Goal: Information Seeking & Learning: Learn about a topic

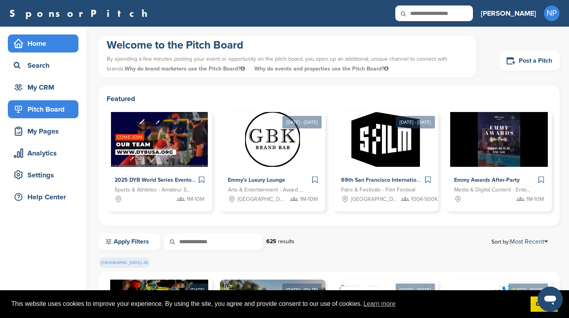
click at [32, 47] on div "Home" at bounding box center [45, 43] width 67 height 14
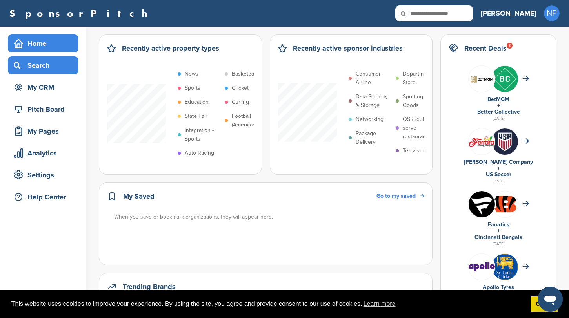
click at [44, 72] on div "Search" at bounding box center [45, 65] width 67 height 14
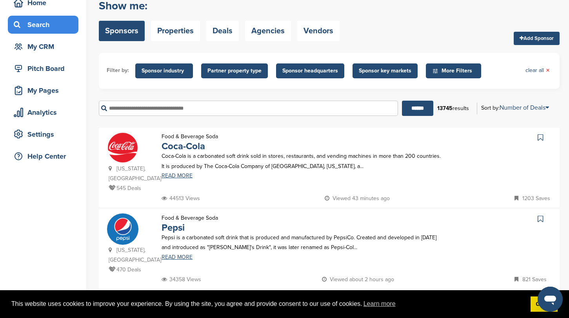
scroll to position [34, 0]
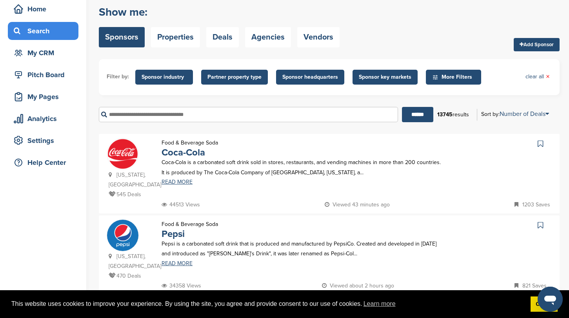
click at [468, 76] on span "More Filters" at bounding box center [454, 77] width 45 height 9
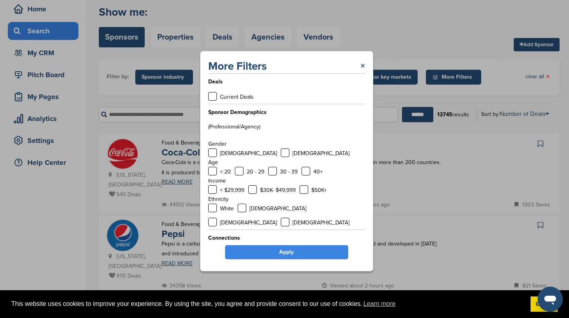
scroll to position [3, 0]
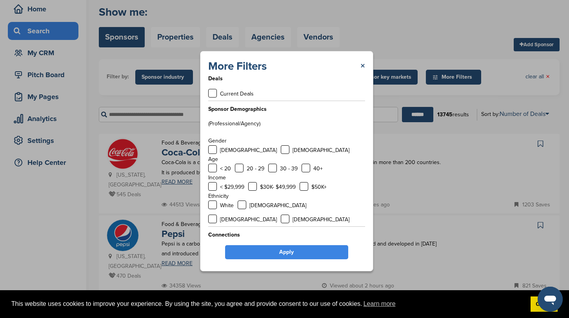
click at [239, 95] on p "Current Deals" at bounding box center [237, 94] width 34 height 10
click at [213, 94] on label at bounding box center [212, 93] width 9 height 9
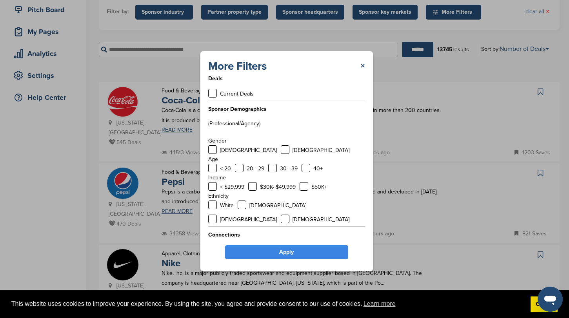
scroll to position [0, 0]
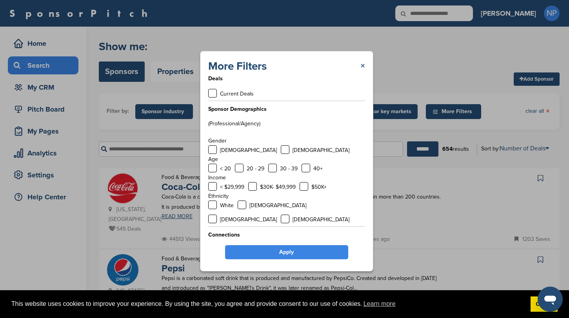
click at [364, 63] on link "×" at bounding box center [362, 66] width 5 height 14
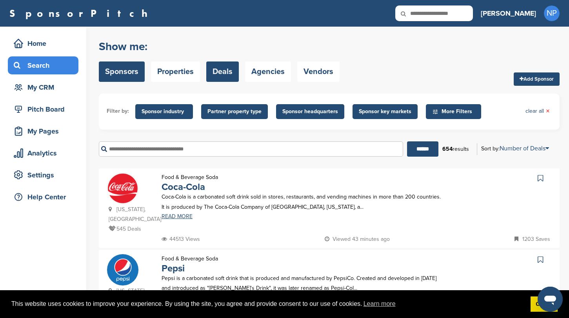
click at [221, 74] on link "Deals" at bounding box center [222, 72] width 33 height 20
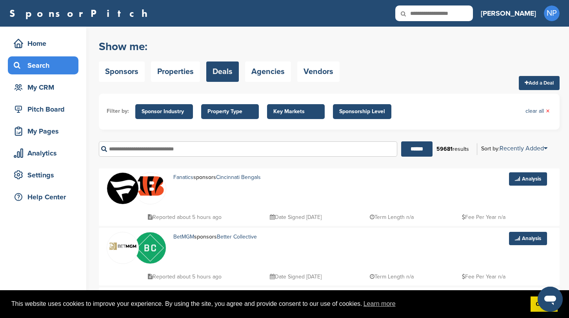
click at [173, 145] on input "text" at bounding box center [248, 149] width 298 height 15
click at [231, 116] on span "Property Type" at bounding box center [230, 111] width 58 height 15
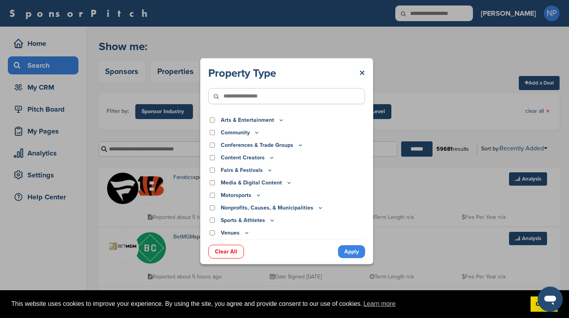
click at [185, 123] on div "Property Type × Arts & Entertainment Actor/Actress Amusement Park Aquariums Art…" at bounding box center [286, 161] width 573 height 322
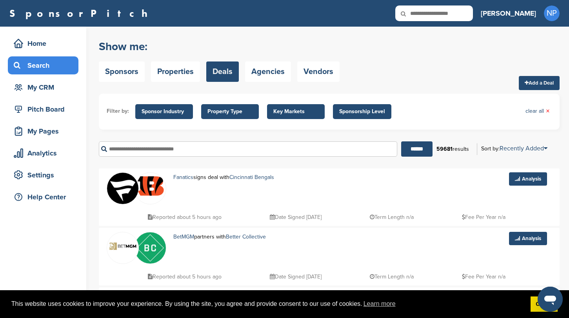
click at [176, 115] on span "Sponsor Industry" at bounding box center [164, 111] width 45 height 9
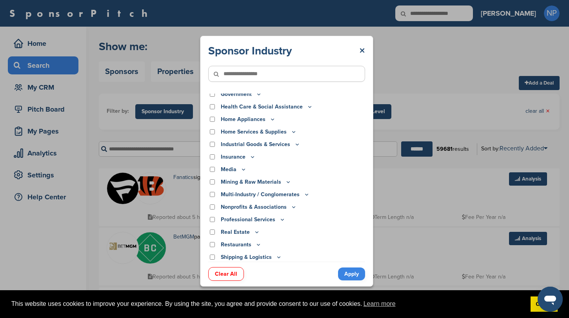
scroll to position [194, 0]
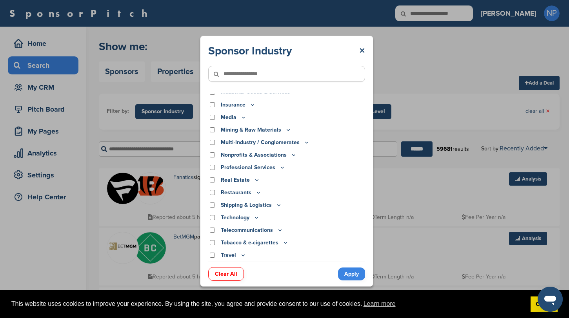
click at [452, 74] on div "Sponsor Industry × Apparel, Clothing, & Fashion Accessories Athletic Apparel & …" at bounding box center [286, 161] width 573 height 322
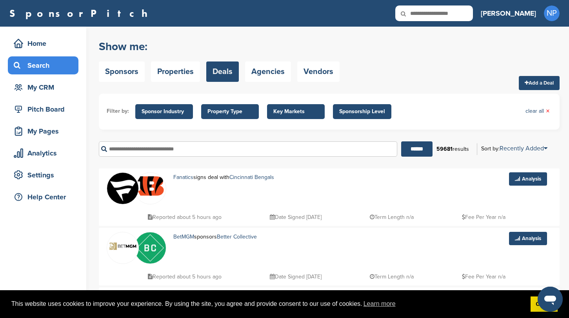
click at [243, 118] on span "Property Type" at bounding box center [230, 111] width 58 height 15
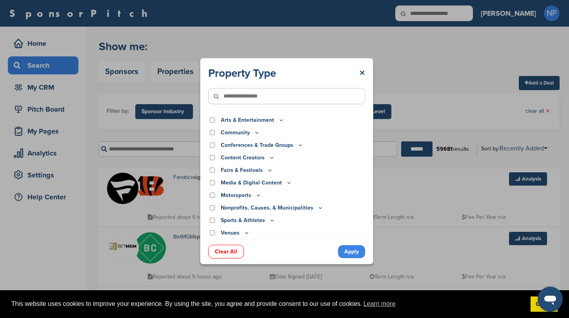
click at [248, 132] on p "Community" at bounding box center [240, 133] width 39 height 9
click at [254, 132] on icon at bounding box center [257, 132] width 6 height 7
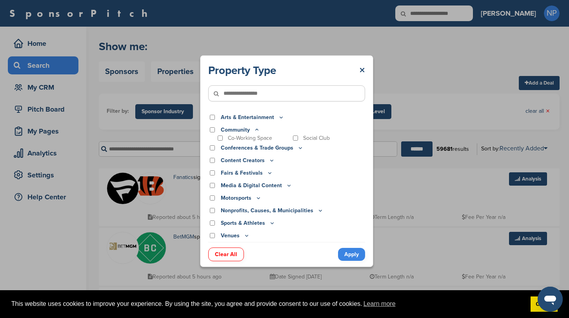
click at [256, 131] on icon at bounding box center [257, 130] width 6 height 7
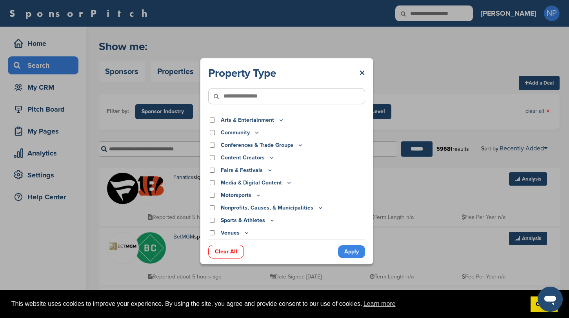
click at [272, 185] on p "Media & Digital Content" at bounding box center [256, 183] width 71 height 9
click at [246, 224] on p "Sports & Athletes" at bounding box center [248, 220] width 54 height 9
click at [248, 222] on p "Sports & Athletes" at bounding box center [248, 220] width 54 height 9
click at [269, 218] on icon at bounding box center [272, 220] width 6 height 7
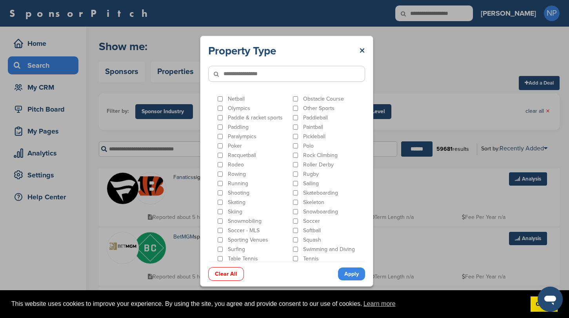
scroll to position [428, 0]
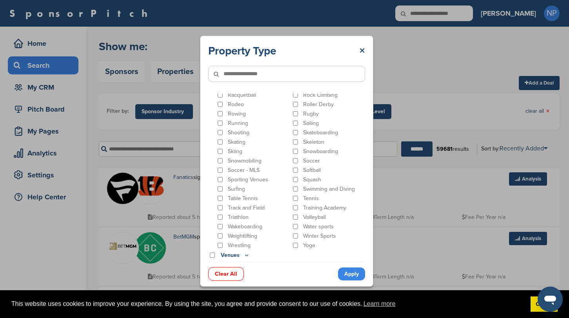
click at [350, 276] on link "Apply" at bounding box center [351, 274] width 27 height 13
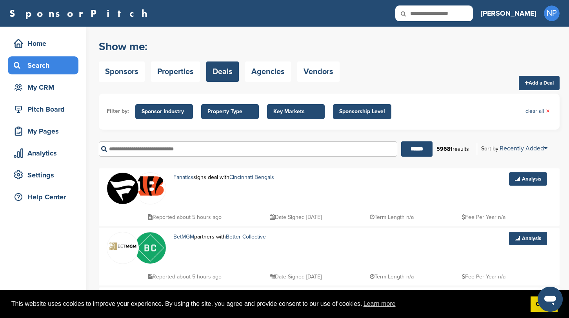
click at [235, 161] on div "****** 59681 results Sort by: Recently Added Recently Added Sponsor Name Proper…" at bounding box center [329, 149] width 461 height 27
click at [234, 154] on input "text" at bounding box center [248, 149] width 298 height 15
click at [401, 142] on input "******" at bounding box center [416, 149] width 31 height 15
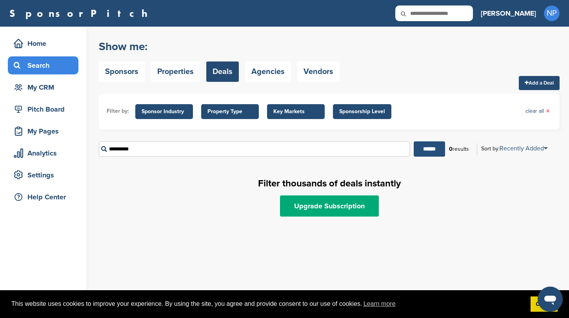
click at [421, 152] on input "******" at bounding box center [429, 149] width 31 height 15
click at [291, 109] on span "Key Markets" at bounding box center [295, 111] width 45 height 9
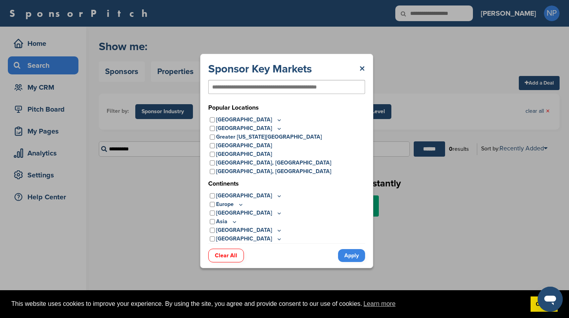
click at [434, 97] on div "Sponsor Key Markets × Popular Locations United States Midwest Illinois Indiana …" at bounding box center [286, 161] width 573 height 322
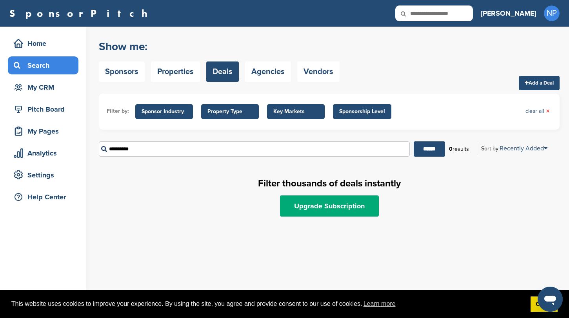
click at [145, 107] on span "Sponsor Industry" at bounding box center [164, 111] width 58 height 15
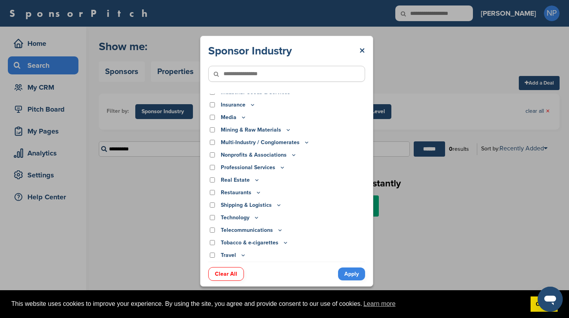
scroll to position [0, 0]
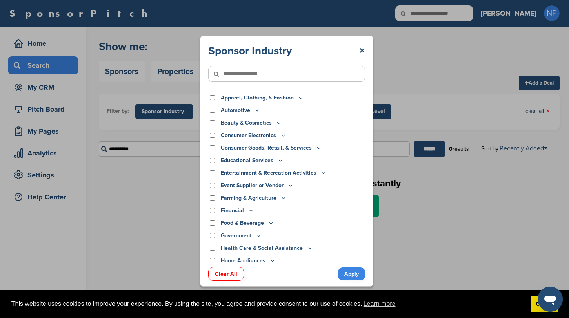
click at [351, 276] on link "Apply" at bounding box center [351, 274] width 27 height 13
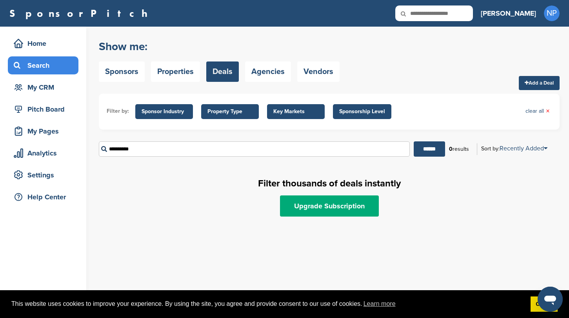
click at [221, 113] on span "Property Type" at bounding box center [229, 111] width 45 height 9
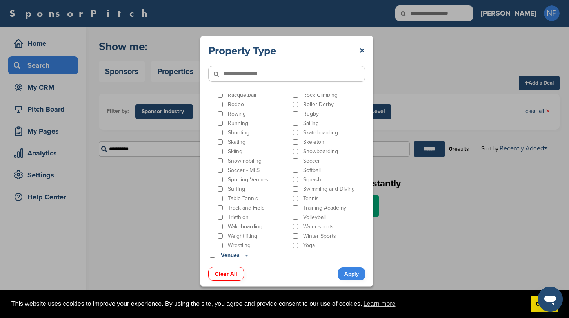
click at [219, 263] on div "Clear All Apply" at bounding box center [286, 270] width 157 height 17
click at [220, 271] on link "Clear All" at bounding box center [226, 274] width 36 height 14
click at [350, 271] on link "Apply" at bounding box center [351, 274] width 27 height 13
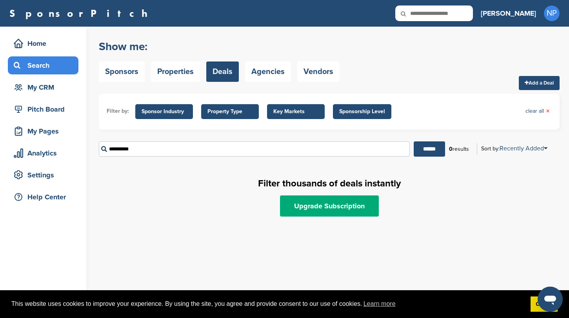
click at [279, 104] on span "Key Markets" at bounding box center [296, 111] width 58 height 15
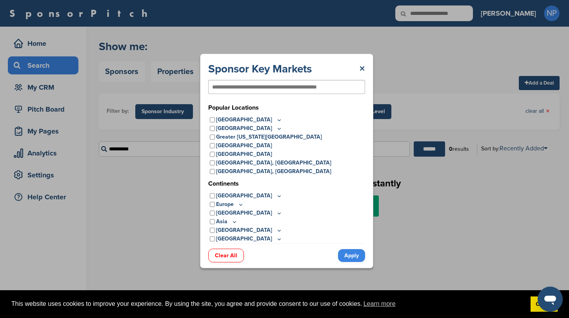
click at [400, 116] on div "Sponsor Key Markets × Popular Locations United States Midwest Illinois Indiana …" at bounding box center [286, 161] width 573 height 322
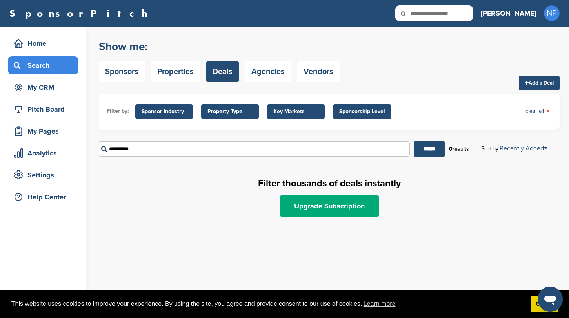
click at [373, 111] on span "Sponsorship Level" at bounding box center [362, 111] width 46 height 9
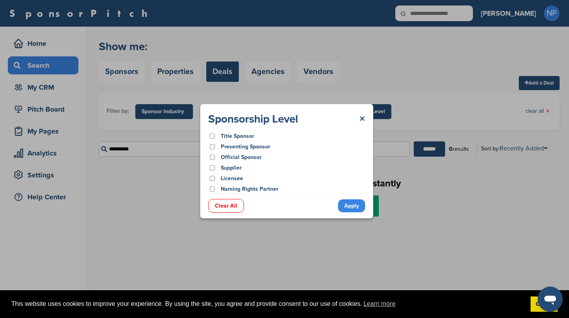
click at [365, 116] on div "Sponsorship Level × Title Sponsor Presenting Sponsor Official Sponsor Supplier …" at bounding box center [286, 161] width 173 height 115
click at [362, 117] on link "×" at bounding box center [362, 119] width 6 height 14
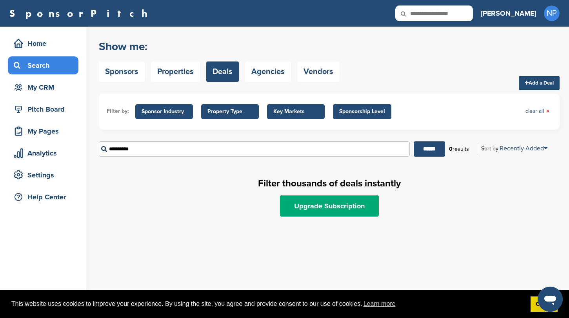
click at [221, 151] on input "**********" at bounding box center [254, 149] width 311 height 15
click at [414, 142] on input "******" at bounding box center [429, 149] width 31 height 15
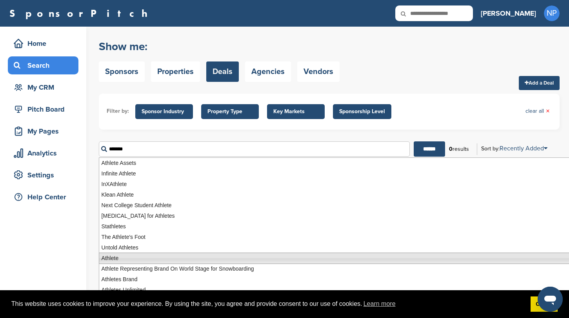
click at [298, 254] on li "Athlete" at bounding box center [334, 258] width 470 height 11
type input "*******"
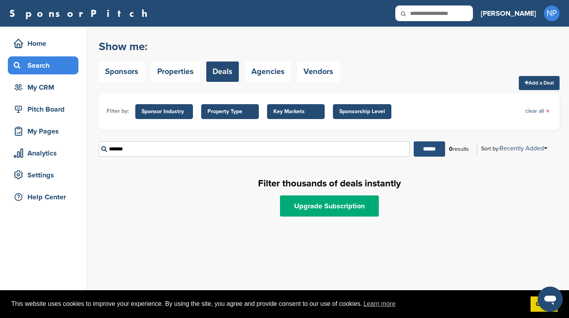
click at [430, 143] on input "******" at bounding box center [429, 149] width 31 height 15
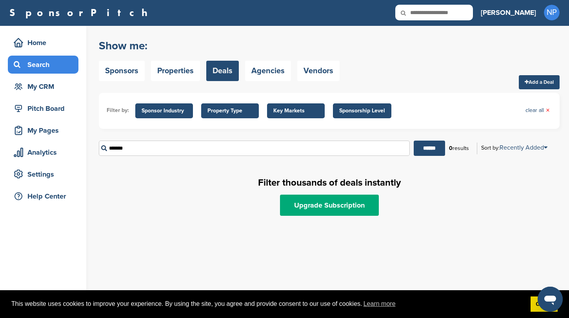
click at [242, 71] on div "Sponsors Properties Deals Agencies Vendors" at bounding box center [219, 71] width 241 height 20
click at [263, 73] on link "Agencies" at bounding box center [268, 71] width 46 height 20
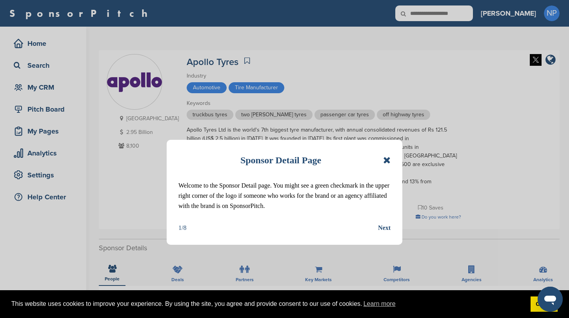
click at [387, 156] on icon at bounding box center [386, 160] width 7 height 9
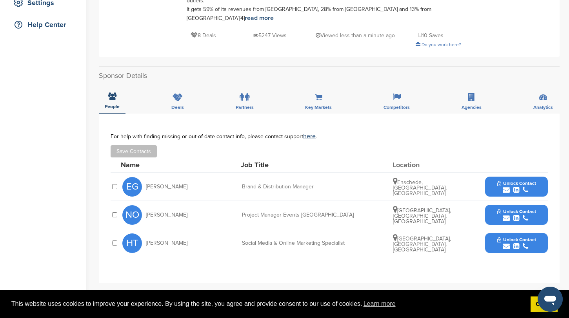
scroll to position [183, 0]
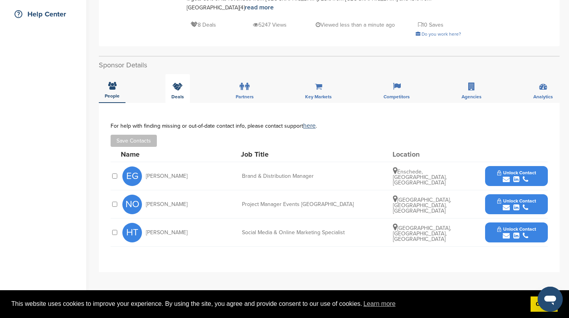
click at [165, 74] on div "Deals" at bounding box center [177, 88] width 24 height 29
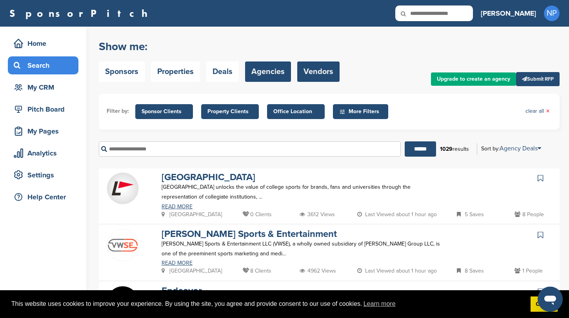
click at [331, 64] on link "Vendors" at bounding box center [318, 72] width 42 height 20
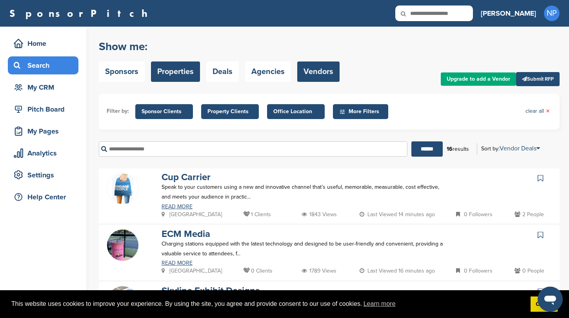
click at [181, 70] on link "Properties" at bounding box center [175, 72] width 49 height 20
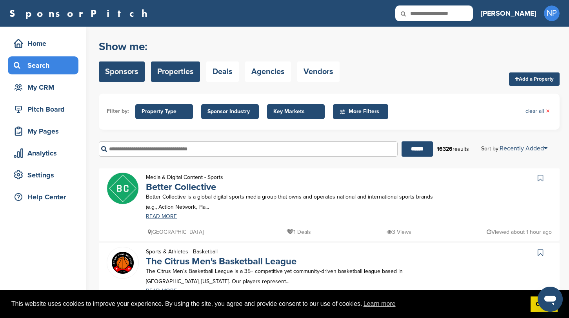
click at [119, 76] on link "Sponsors" at bounding box center [122, 72] width 46 height 20
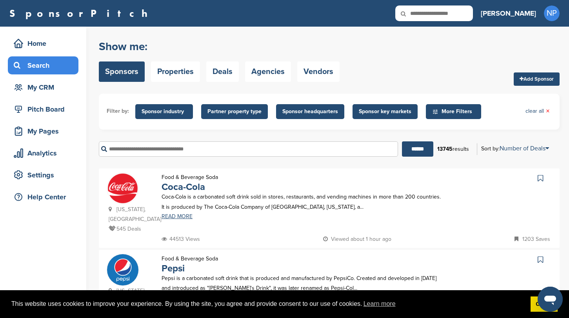
click at [174, 149] on input "text" at bounding box center [248, 149] width 299 height 15
type input "*******"
click at [402, 142] on input "******" at bounding box center [417, 149] width 31 height 15
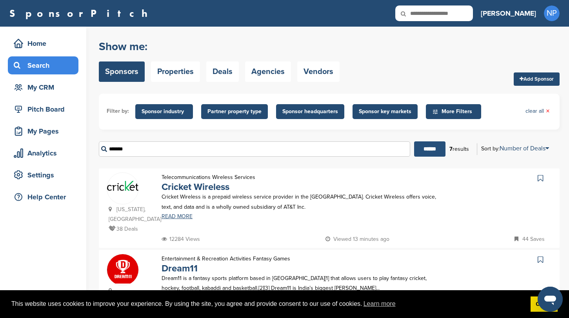
click at [434, 149] on input "******" at bounding box center [429, 149] width 31 height 15
click at [172, 77] on link "Properties" at bounding box center [175, 72] width 49 height 20
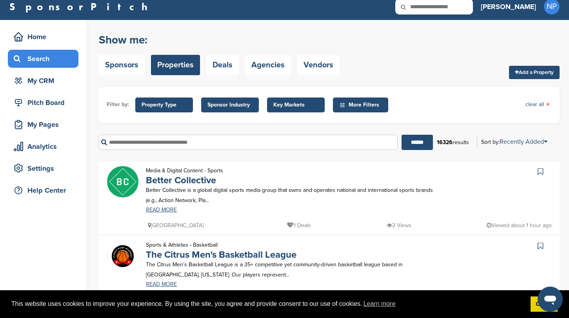
scroll to position [7, 0]
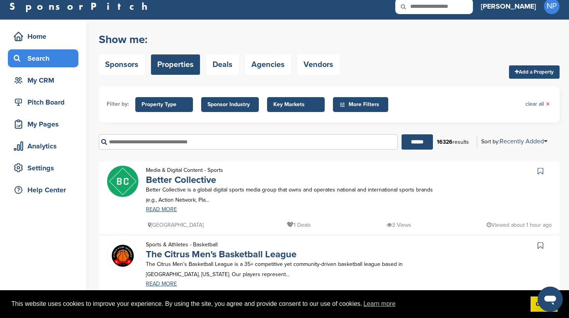
click at [190, 136] on input "text" at bounding box center [248, 141] width 299 height 15
click at [225, 143] on input "text" at bounding box center [248, 141] width 299 height 15
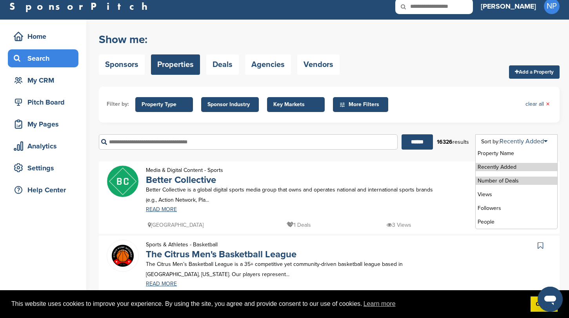
click at [511, 185] on li "Number of Deals" at bounding box center [517, 181] width 82 height 8
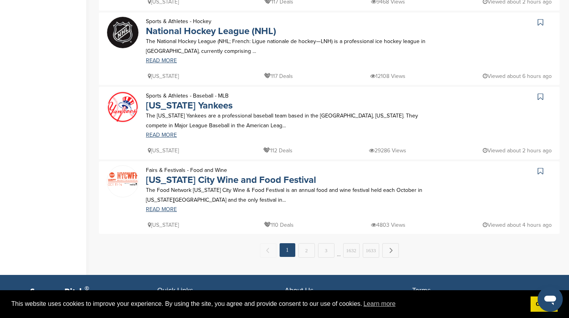
scroll to position [680, 0]
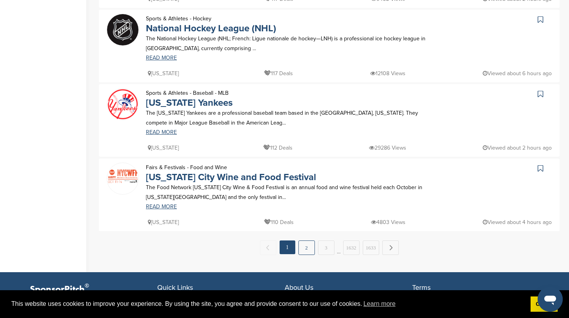
click at [305, 245] on link "2" at bounding box center [306, 248] width 16 height 15
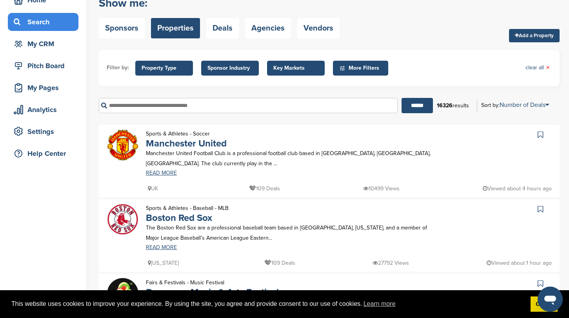
scroll to position [50, 0]
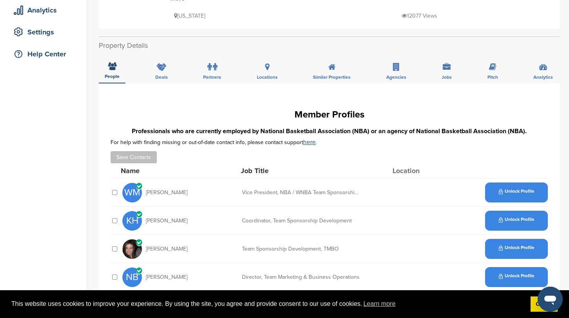
scroll to position [143, 0]
click at [161, 64] on icon at bounding box center [161, 68] width 10 height 8
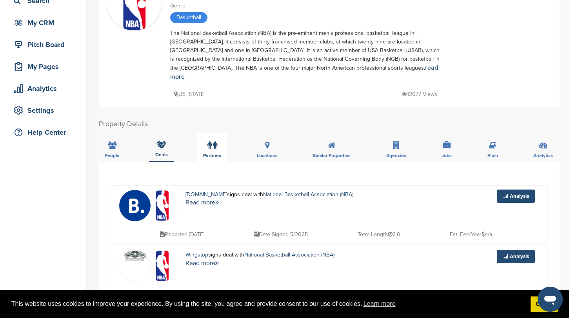
scroll to position [78, 0]
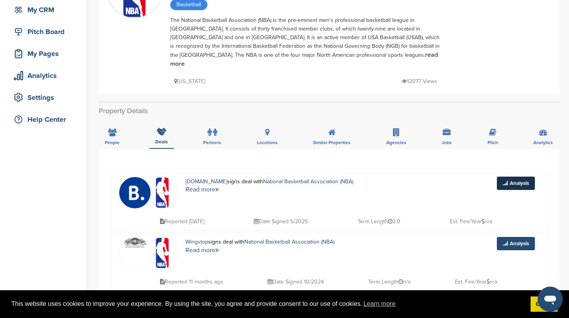
click at [508, 177] on link "Analysis" at bounding box center [516, 183] width 38 height 13
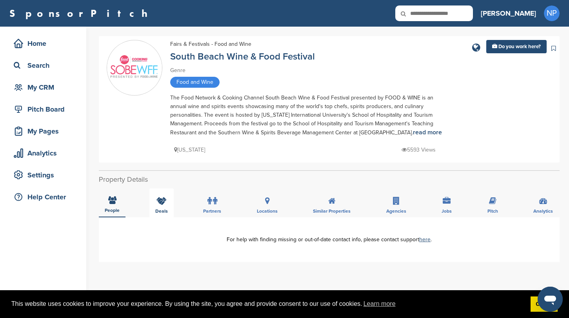
click at [161, 206] on div "Deals" at bounding box center [161, 203] width 24 height 29
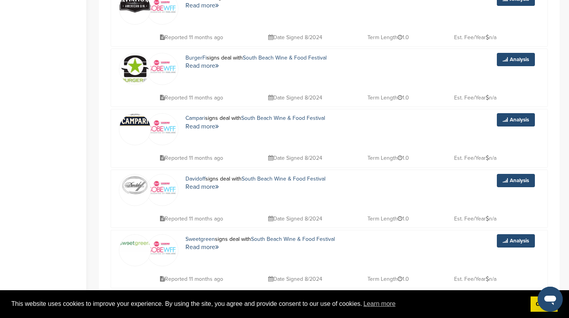
scroll to position [523, 0]
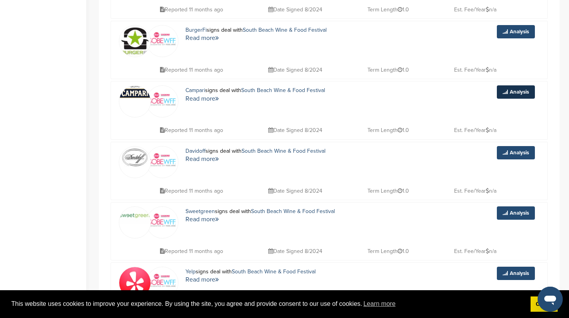
click at [521, 89] on link "Analysis" at bounding box center [516, 91] width 38 height 13
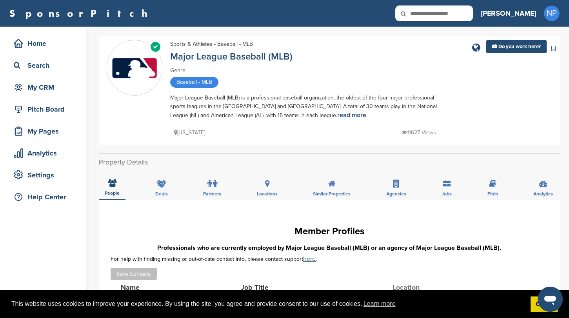
click at [461, 16] on input "text" at bounding box center [434, 13] width 78 height 16
type input "*******"
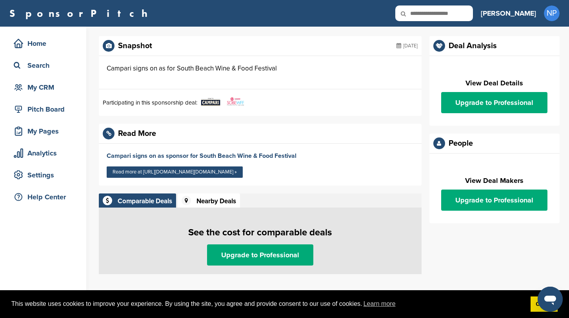
click at [215, 200] on div "Nearby Deals" at bounding box center [216, 201] width 40 height 7
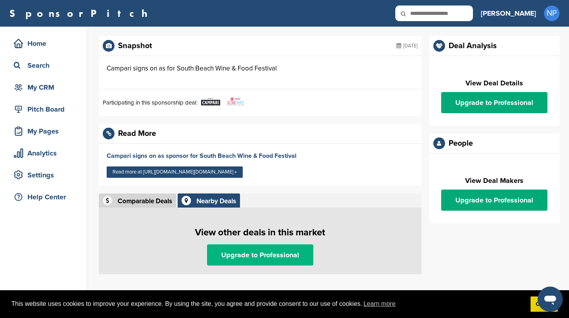
click at [252, 254] on link "Upgrade to Professional" at bounding box center [260, 255] width 106 height 21
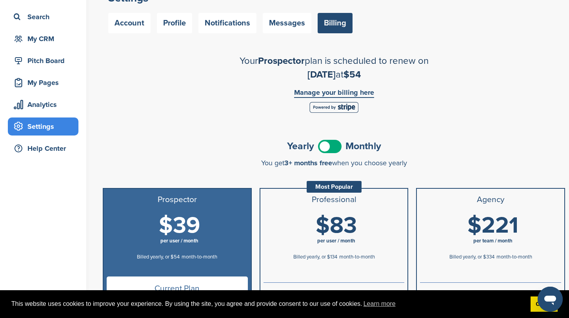
scroll to position [32, 0]
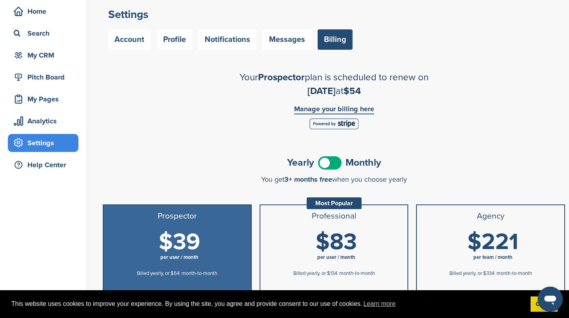
click at [329, 164] on span at bounding box center [330, 162] width 24 height 13
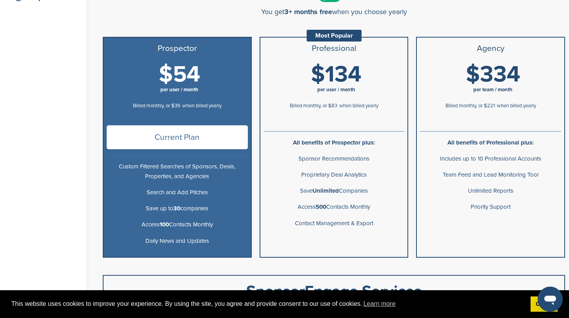
scroll to position [201, 0]
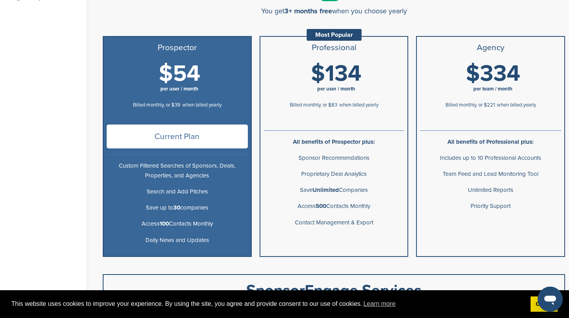
click at [344, 136] on li "All benefits of Prospector plus:" at bounding box center [333, 142] width 147 height 16
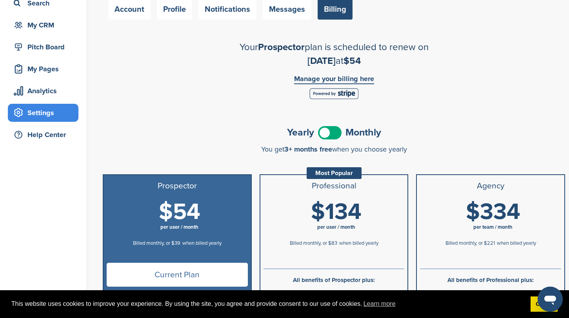
scroll to position [55, 0]
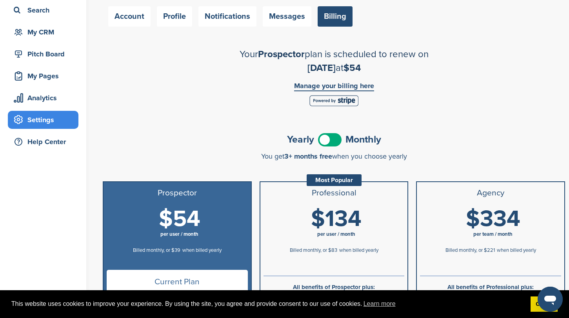
click at [360, 82] on link "Manage your billing here" at bounding box center [334, 86] width 80 height 9
click at [360, 84] on link "Manage your billing here" at bounding box center [334, 86] width 80 height 9
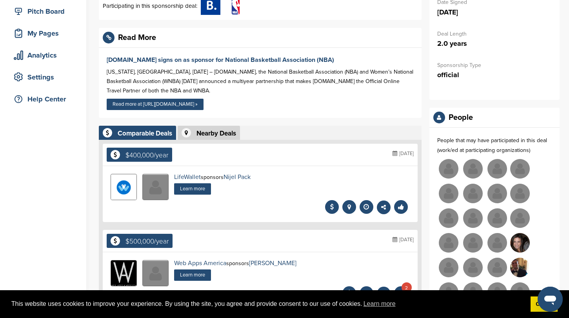
scroll to position [99, 0]
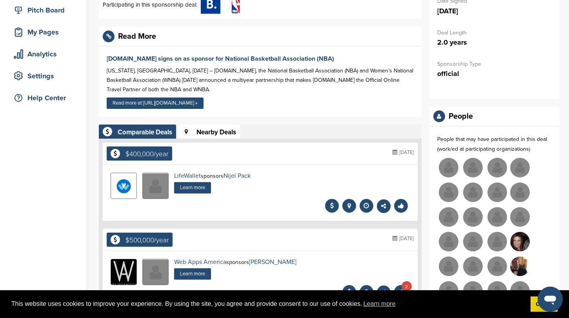
click at [213, 125] on div "Nearby Deals" at bounding box center [209, 132] width 62 height 14
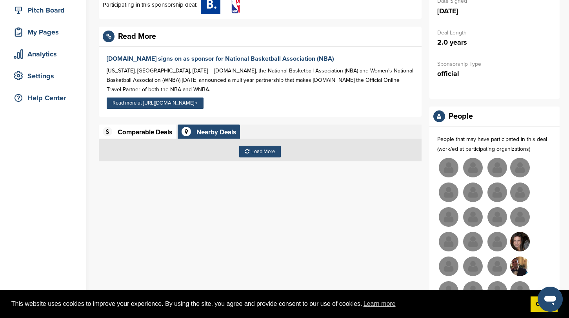
click at [143, 133] on div "Comparable Deals" at bounding box center [145, 132] width 54 height 7
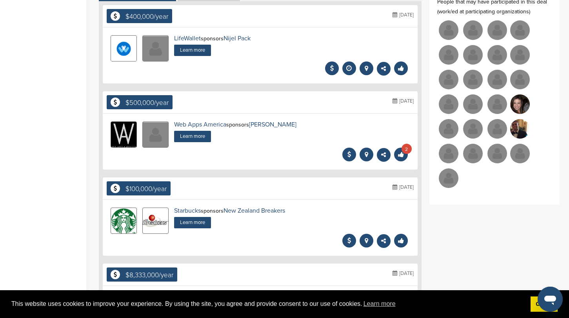
scroll to position [0, 0]
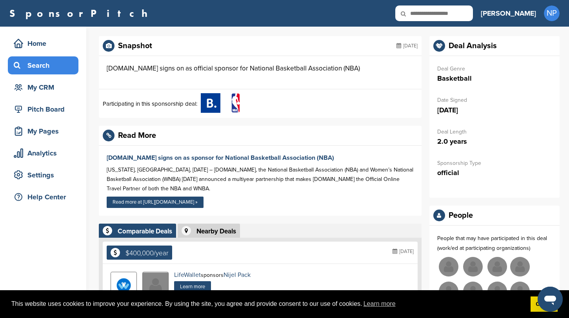
click at [34, 62] on div "Search" at bounding box center [45, 65] width 67 height 14
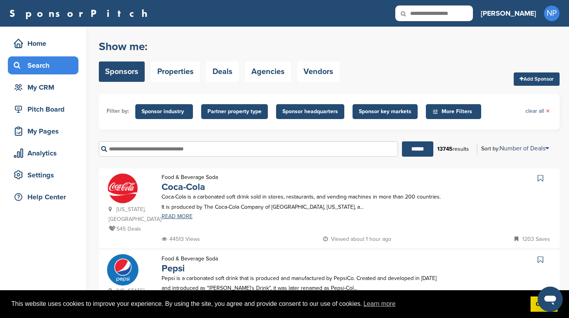
click at [185, 154] on input "text" at bounding box center [248, 149] width 299 height 15
type input "*********"
click at [402, 142] on input "******" at bounding box center [417, 149] width 31 height 15
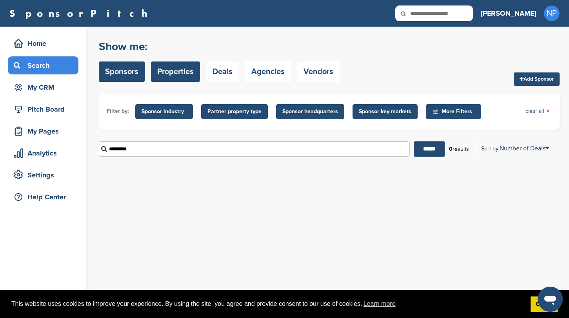
click at [185, 74] on link "Properties" at bounding box center [175, 72] width 49 height 20
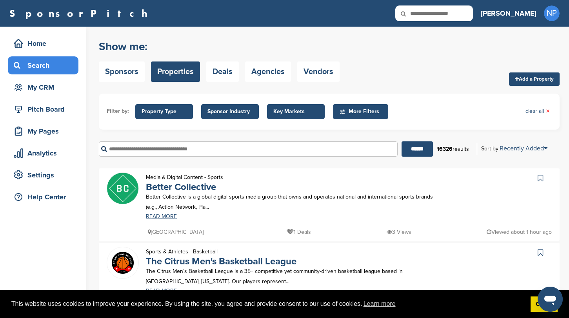
click at [192, 151] on input "text" at bounding box center [248, 149] width 299 height 15
type input "*********"
click at [401, 142] on input "******" at bounding box center [416, 149] width 31 height 15
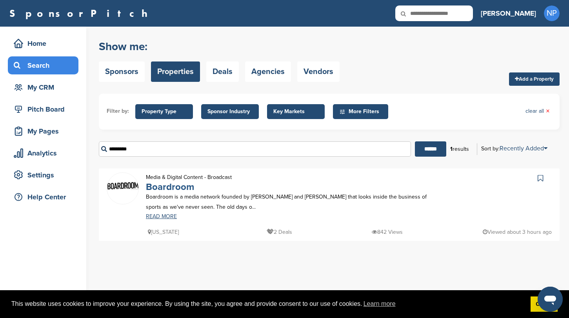
click at [174, 188] on link "Boardroom" at bounding box center [170, 187] width 48 height 11
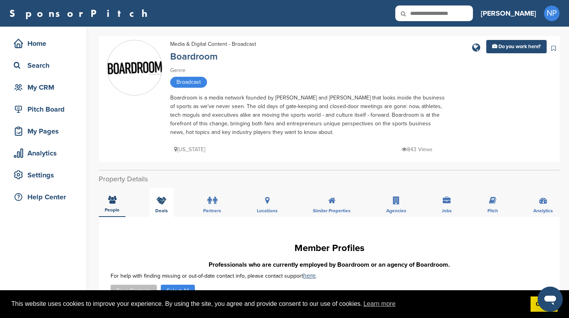
click at [159, 202] on icon at bounding box center [161, 201] width 10 height 8
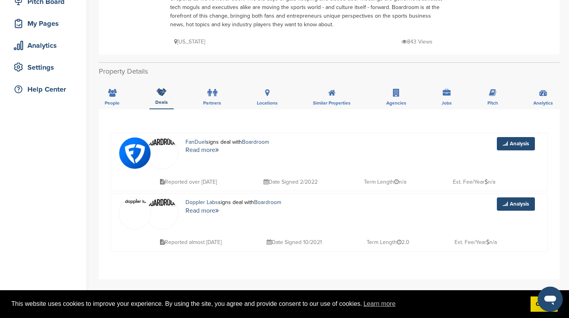
scroll to position [108, 0]
click at [510, 147] on link "Analysis" at bounding box center [516, 143] width 38 height 13
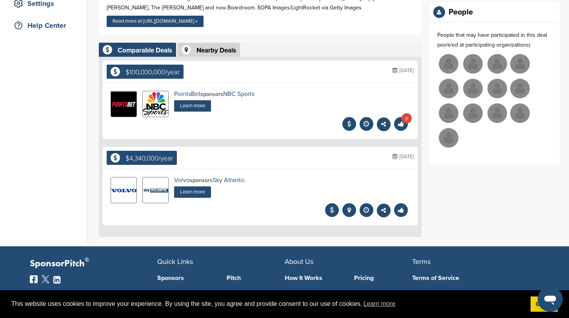
scroll to position [94, 0]
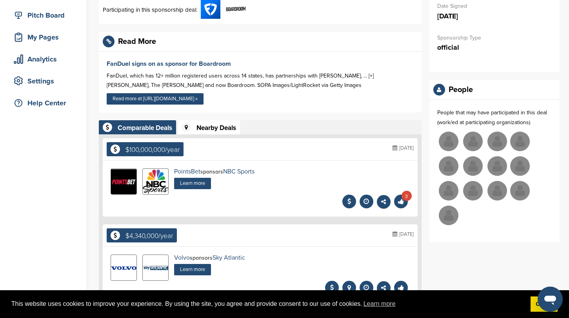
click at [226, 129] on div "Nearby Deals" at bounding box center [216, 128] width 40 height 7
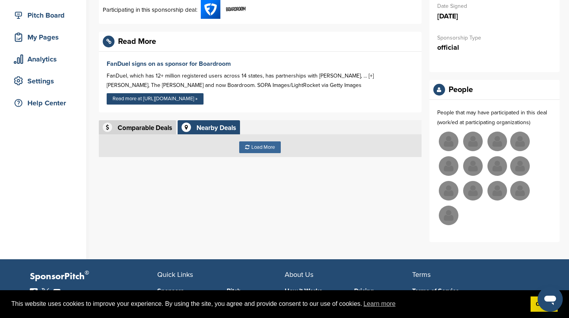
click at [270, 145] on div "Load More" at bounding box center [260, 148] width 42 height 12
click at [128, 128] on div "Comparable Deals" at bounding box center [145, 128] width 54 height 7
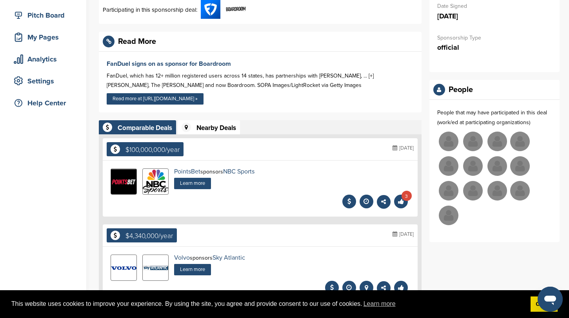
scroll to position [0, 0]
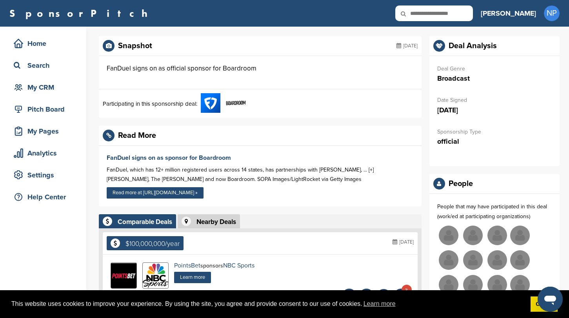
click at [202, 99] on img at bounding box center [211, 103] width 20 height 20
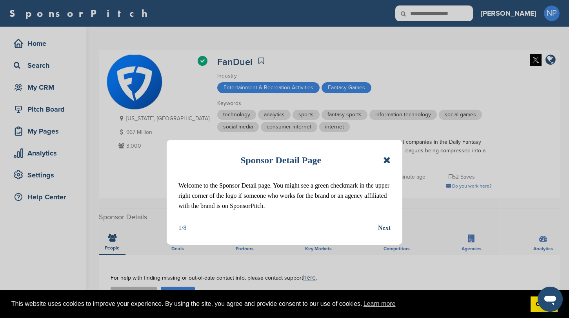
click at [388, 157] on icon at bounding box center [386, 160] width 7 height 9
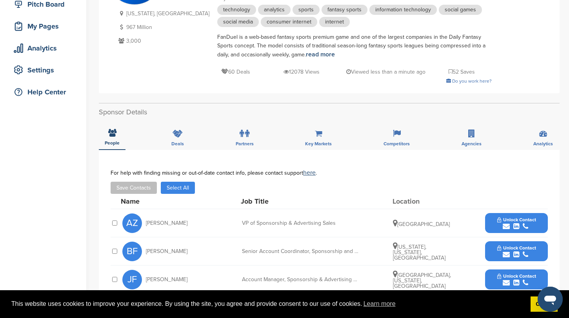
scroll to position [116, 0]
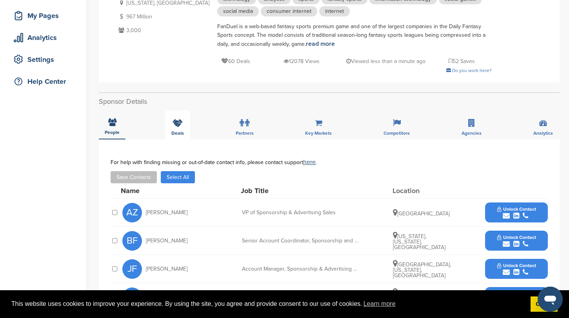
click at [184, 132] on div "Deals" at bounding box center [177, 125] width 24 height 29
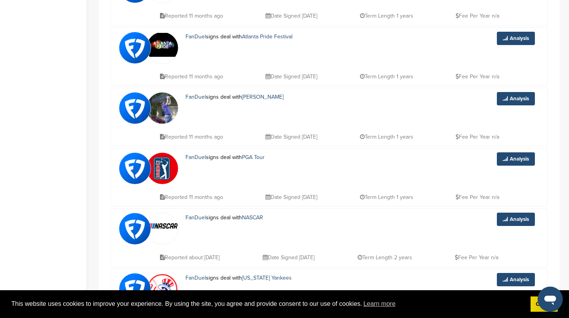
scroll to position [0, 0]
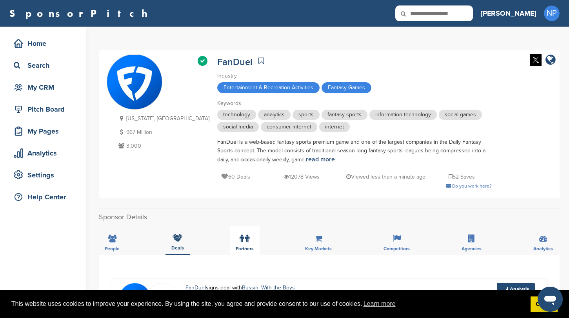
click at [244, 239] on label at bounding box center [245, 239] width 10 height 16
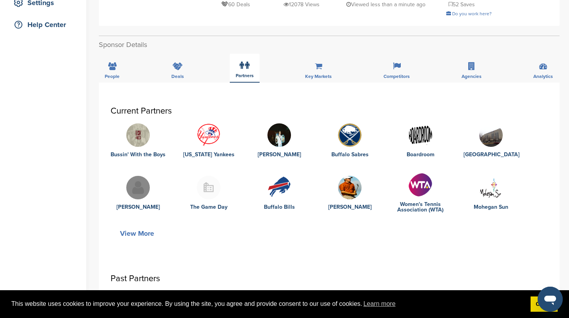
scroll to position [172, 0]
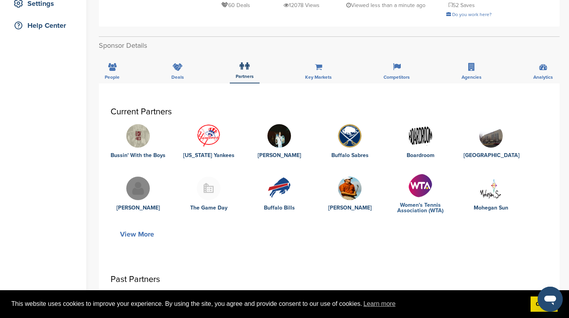
click at [421, 209] on link "Women's Tennis Association (WTA)" at bounding box center [420, 208] width 55 height 11
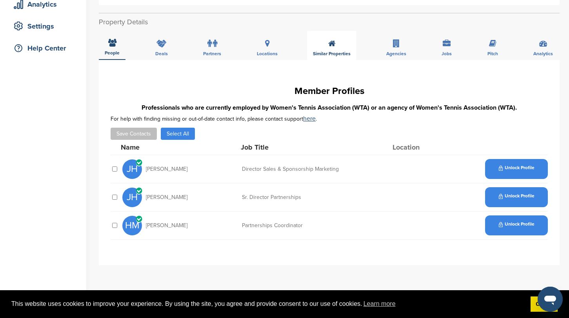
scroll to position [149, 0]
click at [170, 41] on div "Deals" at bounding box center [161, 45] width 24 height 29
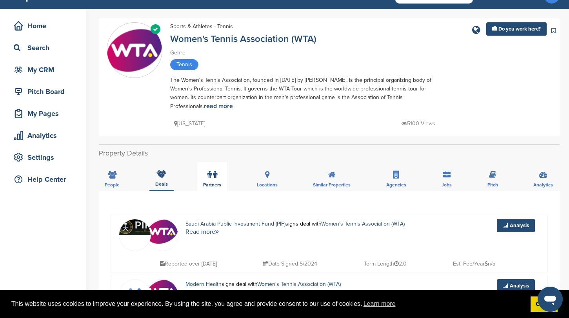
scroll to position [0, 0]
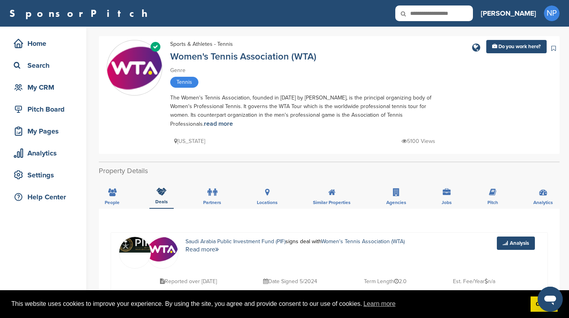
click at [473, 12] on input "text" at bounding box center [434, 13] width 78 height 16
type input "*****"
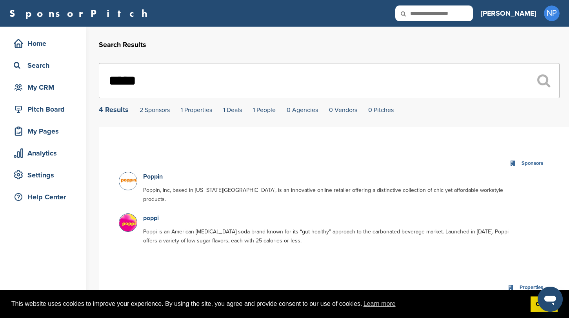
click at [149, 214] on link "poppi" at bounding box center [151, 218] width 16 height 8
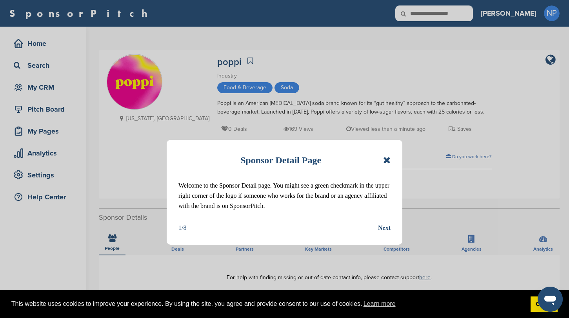
click at [391, 149] on div "Sponsor Detail Page Welcome to the Sponsor Detail page. You might see a green c…" at bounding box center [285, 192] width 236 height 105
click at [391, 156] on div "Sponsor Detail Page Welcome to the Sponsor Detail page. You might see a green c…" at bounding box center [285, 192] width 236 height 105
click at [389, 160] on icon at bounding box center [386, 160] width 7 height 9
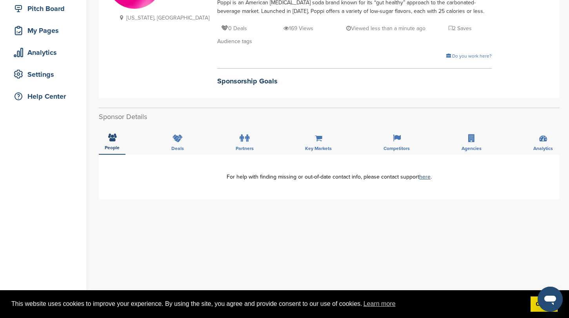
scroll to position [103, 0]
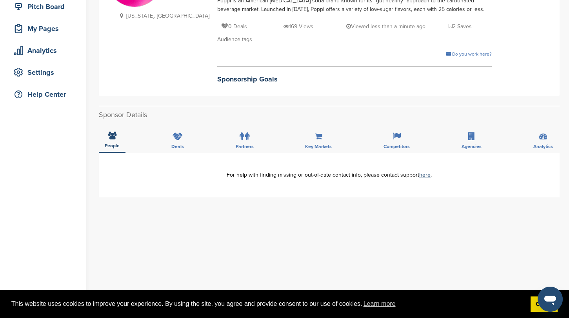
click at [162, 147] on div "People Deals Partners Key Markets Competitors Agencies Analytics" at bounding box center [329, 138] width 461 height 29
click at [170, 146] on div "Deals" at bounding box center [177, 138] width 24 height 29
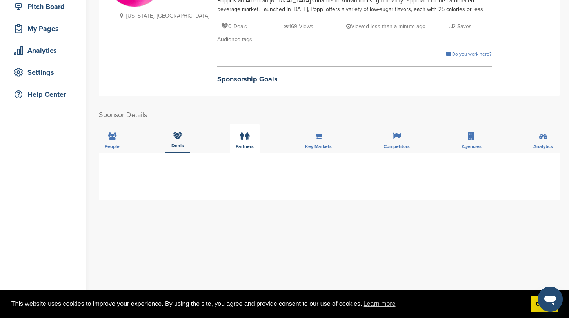
click at [259, 145] on div "Partners" at bounding box center [245, 138] width 30 height 29
click at [325, 140] on div "Key Markets" at bounding box center [318, 138] width 38 height 29
click at [404, 138] on div "Competitors" at bounding box center [397, 138] width 38 height 29
click at [469, 138] on icon at bounding box center [471, 137] width 7 height 8
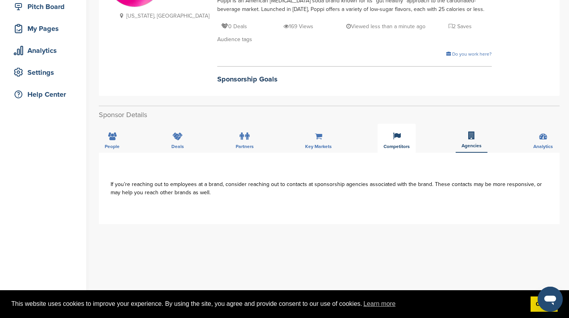
click at [410, 144] on div "Competitors" at bounding box center [397, 138] width 38 height 29
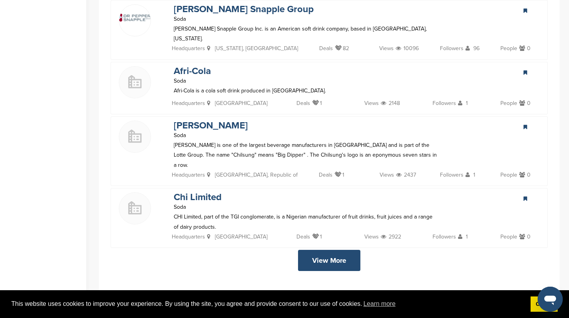
scroll to position [1737, 0]
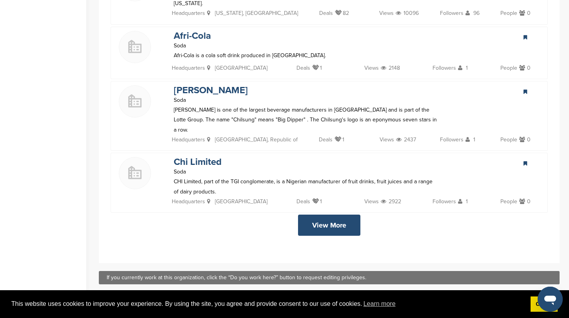
click at [309, 215] on link "View More" at bounding box center [329, 225] width 62 height 21
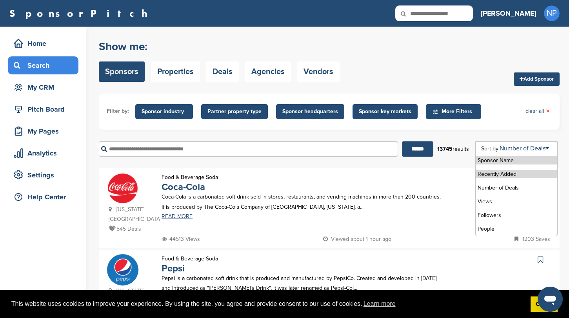
click at [494, 173] on li "Recently Added" at bounding box center [517, 174] width 82 height 8
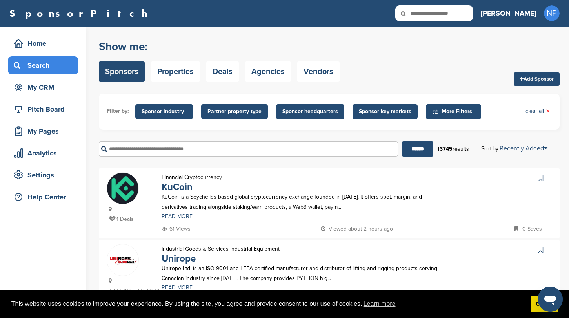
click at [324, 150] on input "text" at bounding box center [248, 149] width 299 height 15
click at [493, 153] on div "Sponsor Name Recently Added Number of Deals Views Followers People" at bounding box center [516, 189] width 82 height 95
click at [458, 152] on div "13745 results" at bounding box center [453, 149] width 40 height 13
click at [453, 110] on span "More Filters" at bounding box center [454, 111] width 45 height 9
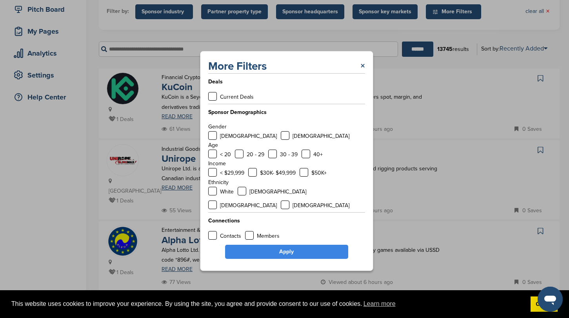
scroll to position [116, 0]
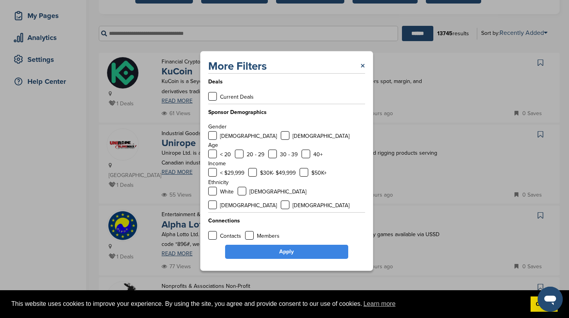
click at [359, 73] on div "More Filters ×" at bounding box center [286, 66] width 157 height 14
click at [246, 100] on p "Current Deals" at bounding box center [237, 97] width 34 height 10
click at [212, 102] on div "Current Deals" at bounding box center [230, 97] width 45 height 10
click at [212, 101] on label at bounding box center [212, 96] width 9 height 9
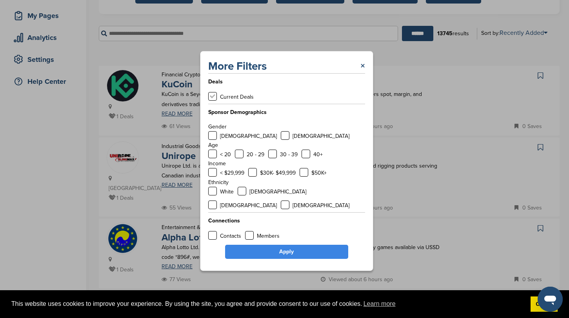
click at [212, 101] on label at bounding box center [212, 96] width 9 height 9
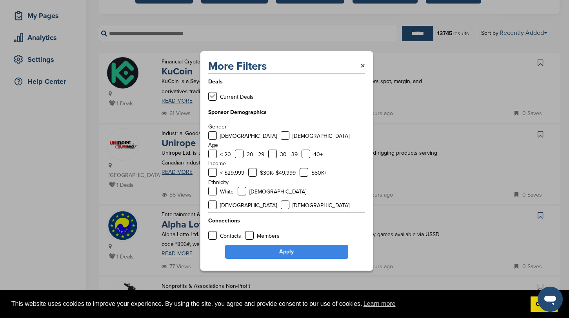
scroll to position [0, 0]
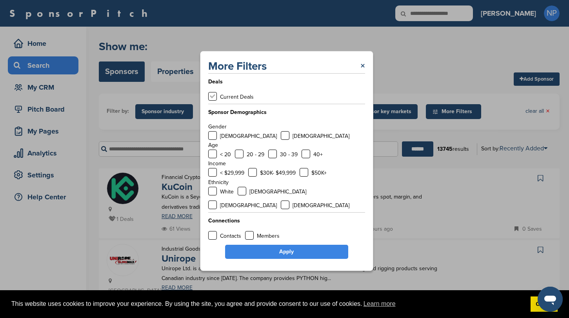
click at [212, 101] on label at bounding box center [212, 96] width 9 height 9
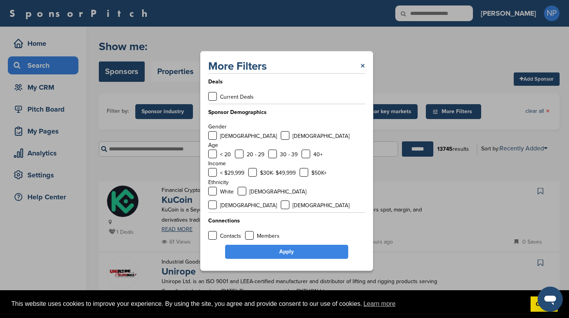
click at [276, 246] on link "Apply" at bounding box center [286, 252] width 123 height 14
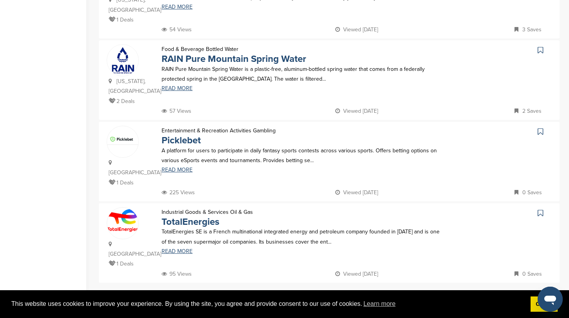
scroll to position [681, 0]
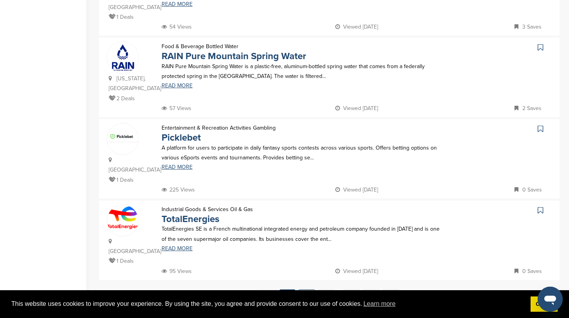
click at [309, 290] on link "2" at bounding box center [306, 297] width 16 height 15
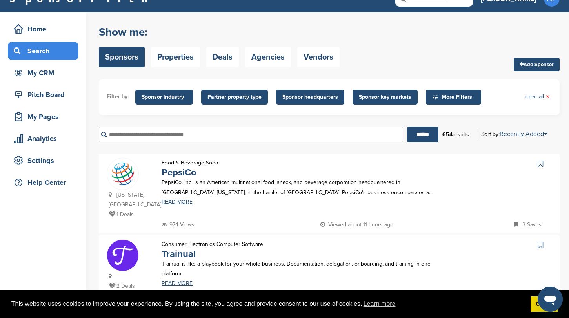
scroll to position [15, 0]
click at [173, 92] on span "Sponsor industry" at bounding box center [164, 96] width 58 height 15
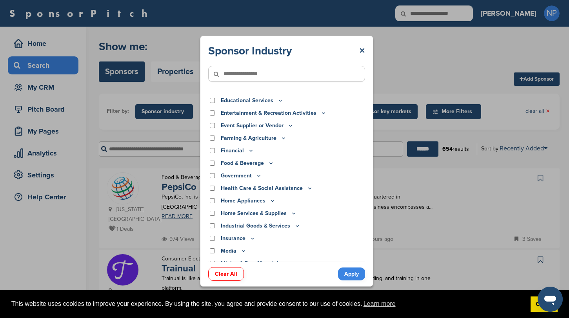
scroll to position [60, 0]
click at [269, 164] on icon at bounding box center [271, 163] width 6 height 7
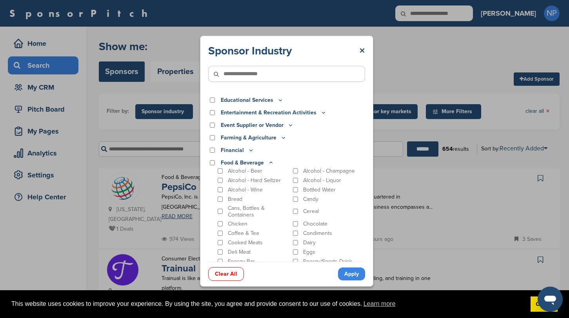
click at [220, 183] on div "Alcohol - Hard Seltzer" at bounding box center [253, 180] width 74 height 7
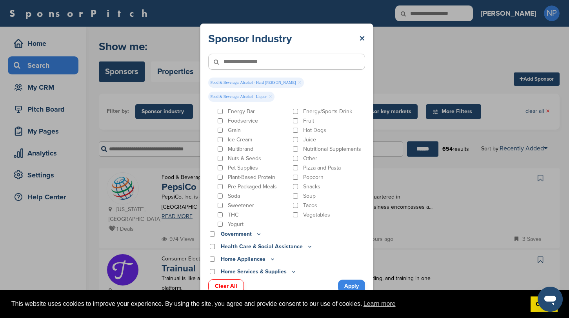
scroll to position [229, 0]
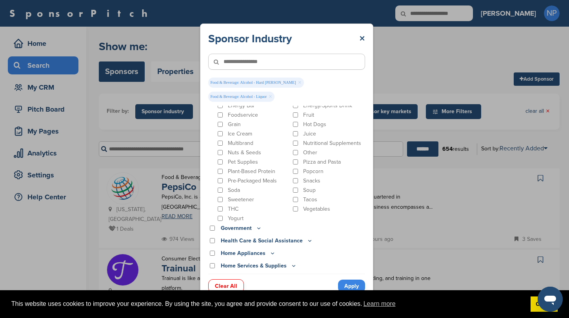
click at [350, 283] on link "Apply" at bounding box center [351, 286] width 27 height 13
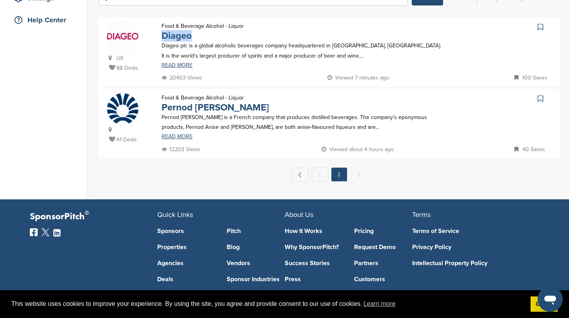
scroll to position [182, 0]
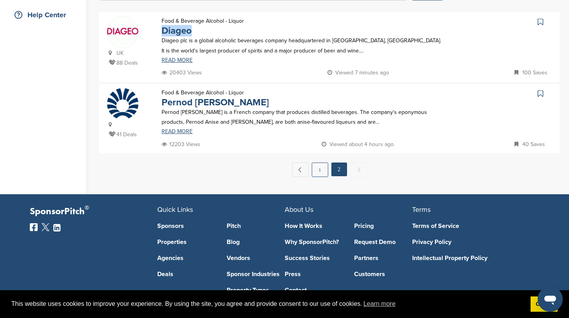
click at [321, 166] on link "1" at bounding box center [320, 170] width 16 height 15
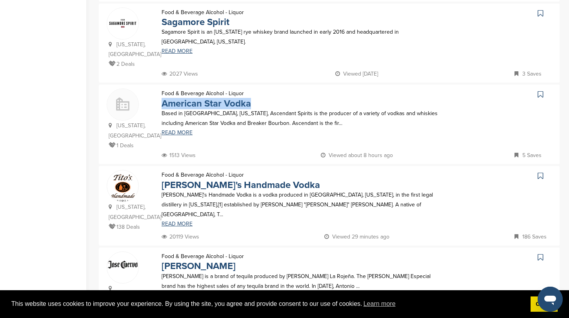
scroll to position [670, 0]
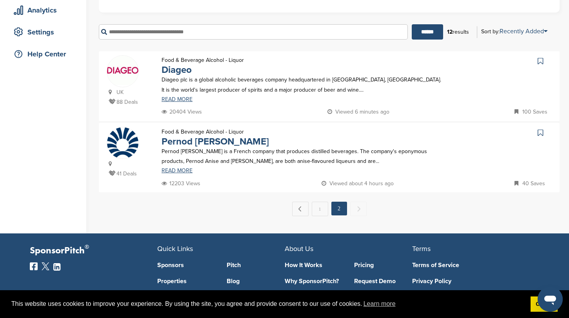
scroll to position [143, 0]
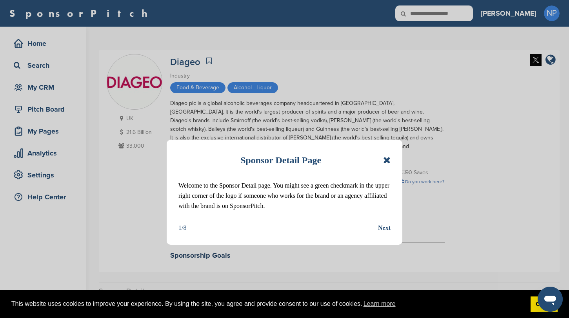
click at [389, 158] on icon at bounding box center [386, 160] width 7 height 9
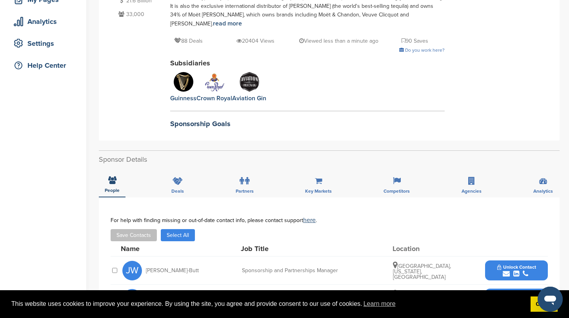
scroll to position [132, 0]
click at [178, 176] on div "Deals" at bounding box center [177, 182] width 24 height 29
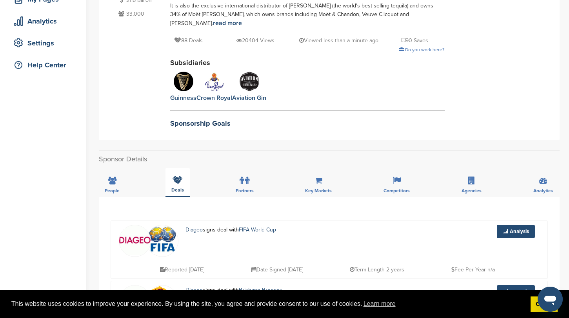
click at [178, 176] on div "Deals" at bounding box center [177, 182] width 24 height 29
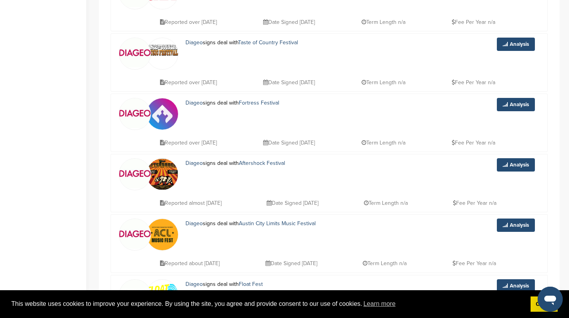
scroll to position [1787, 0]
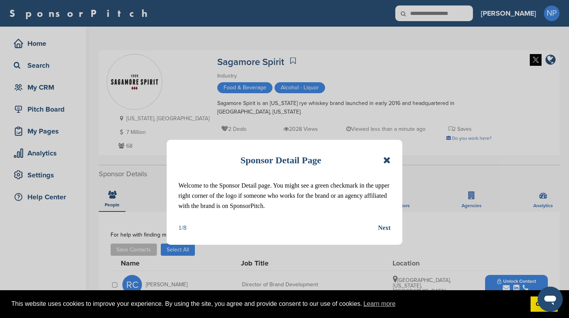
click at [386, 156] on icon at bounding box center [386, 160] width 7 height 9
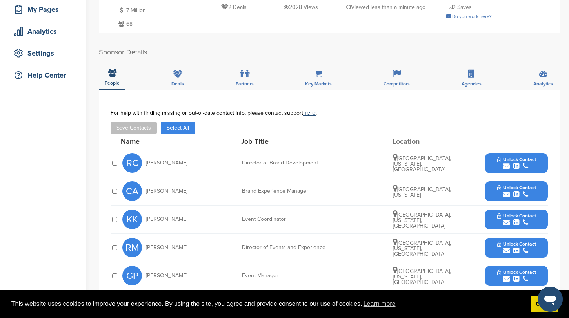
scroll to position [123, 0]
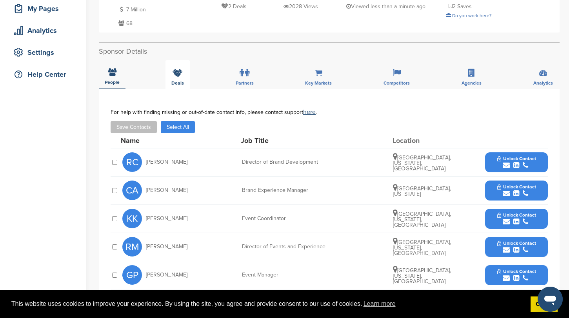
click at [185, 76] on div "Deals" at bounding box center [177, 74] width 24 height 29
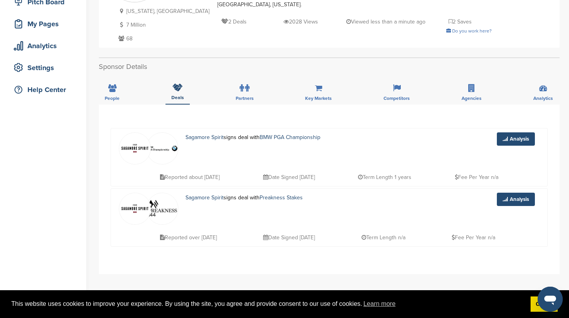
scroll to position [101, 0]
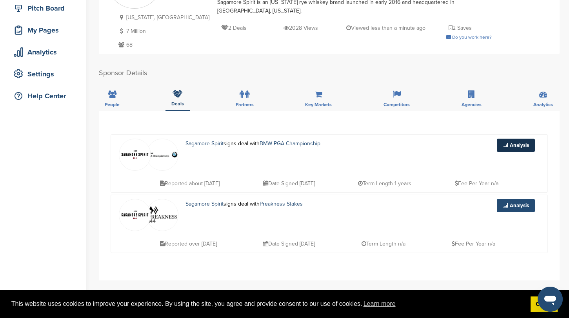
click at [512, 147] on link "Analysis" at bounding box center [516, 145] width 38 height 13
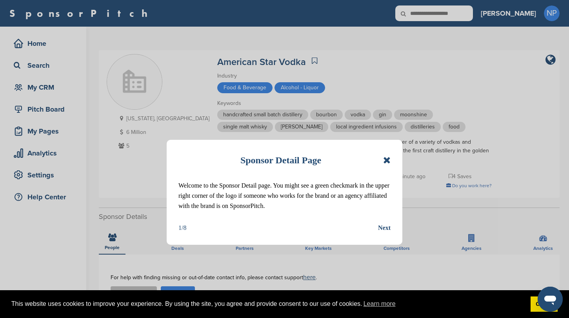
click at [393, 153] on div "Sponsor Detail Page Welcome to the Sponsor Detail page. You might see a green c…" at bounding box center [285, 192] width 236 height 105
click at [386, 161] on icon at bounding box center [386, 160] width 7 height 9
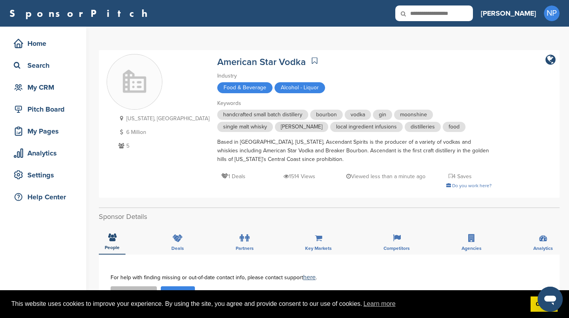
click at [165, 238] on div "People Deals Partners Key Markets Competitors Agencies Analytics" at bounding box center [329, 240] width 461 height 29
click at [173, 244] on div "Deals" at bounding box center [177, 240] width 24 height 29
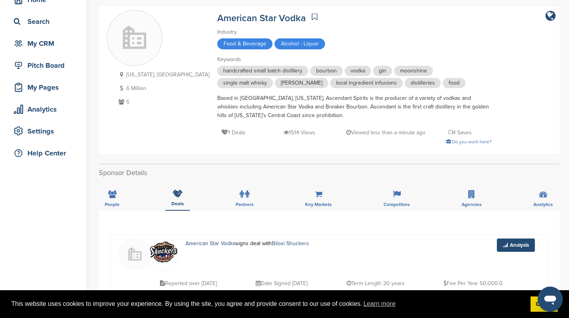
scroll to position [33, 0]
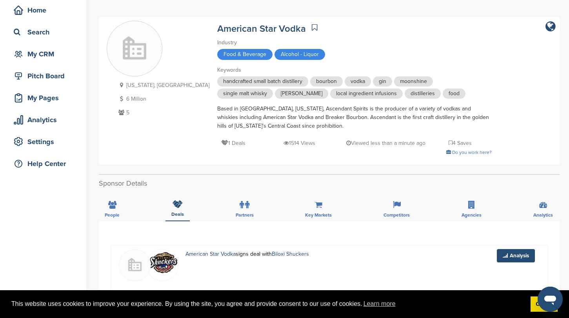
click at [345, 79] on span "vodka" at bounding box center [358, 81] width 26 height 10
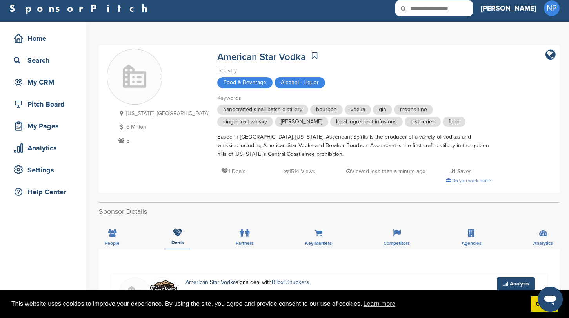
scroll to position [0, 0]
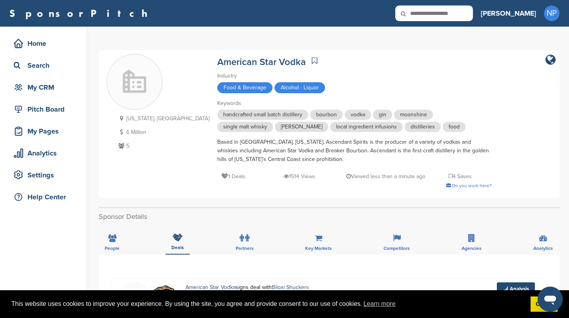
click at [473, 14] on input "text" at bounding box center [434, 13] width 78 height 16
type input "*****"
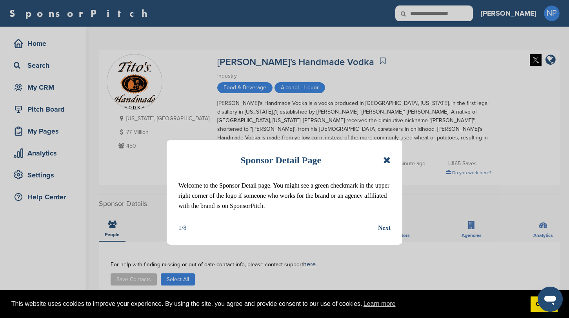
click at [385, 158] on icon at bounding box center [386, 160] width 7 height 9
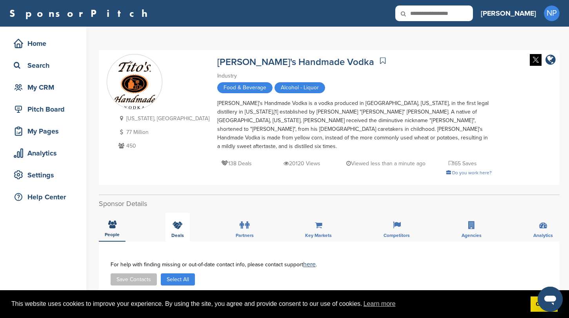
click at [173, 221] on icon at bounding box center [177, 225] width 10 height 8
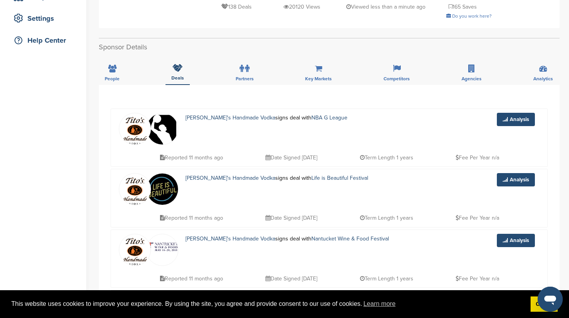
scroll to position [161, 0]
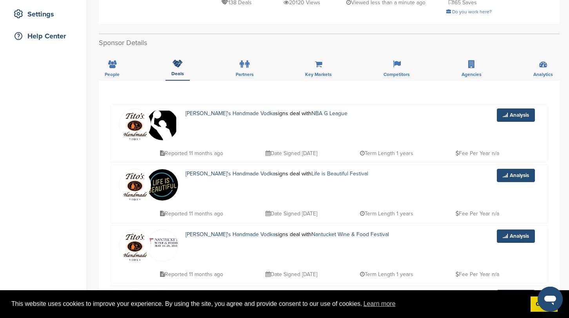
click at [311, 171] on link "Life is Beautiful Festival" at bounding box center [339, 174] width 57 height 7
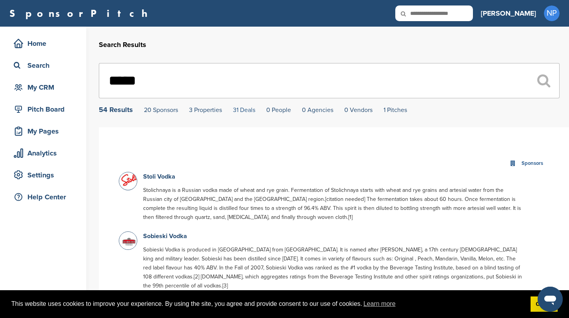
click at [243, 109] on link "31 Deals" at bounding box center [244, 110] width 22 height 8
click at [395, 112] on link "1 Pitches" at bounding box center [395, 110] width 24 height 8
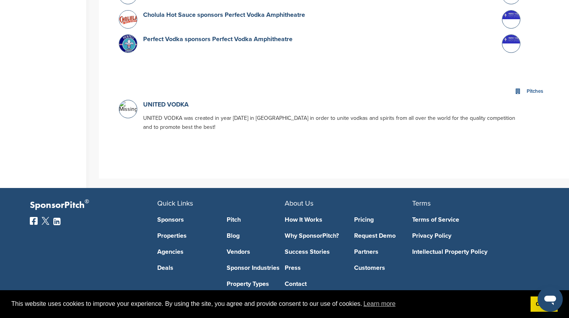
scroll to position [2283, 0]
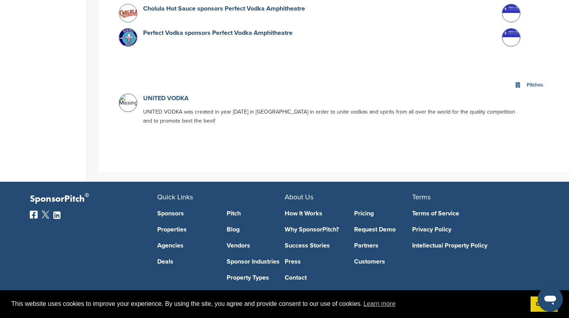
click at [188, 94] on link "UNITED VODKA" at bounding box center [165, 98] width 45 height 8
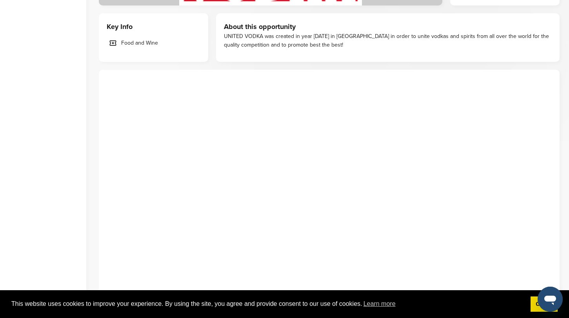
scroll to position [278, 0]
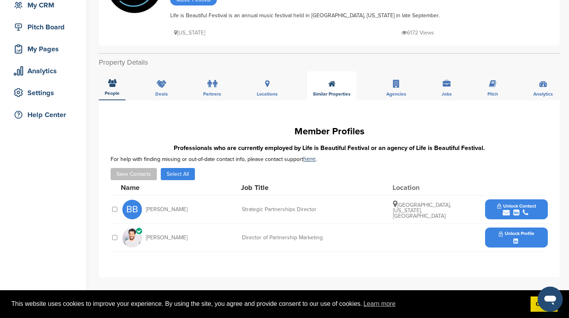
scroll to position [103, 0]
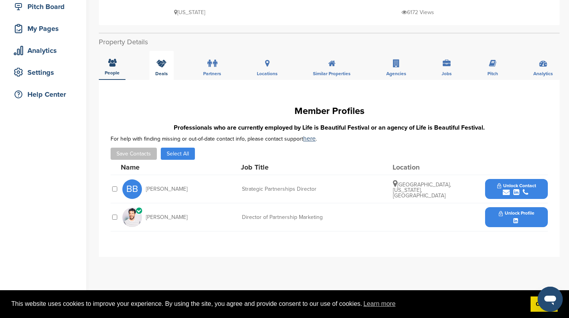
click at [168, 68] on div "Deals" at bounding box center [161, 65] width 24 height 29
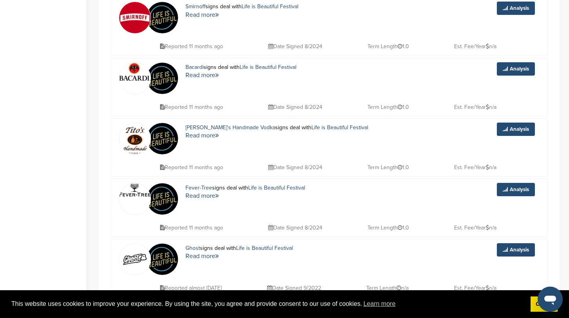
scroll to position [282, 0]
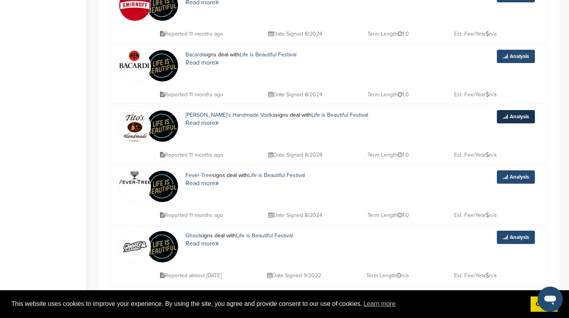
click at [511, 115] on link "Analysis" at bounding box center [516, 116] width 38 height 13
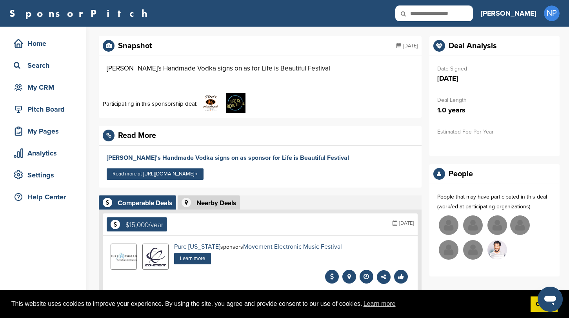
click at [458, 10] on input "text" at bounding box center [434, 13] width 78 height 16
type input "*********"
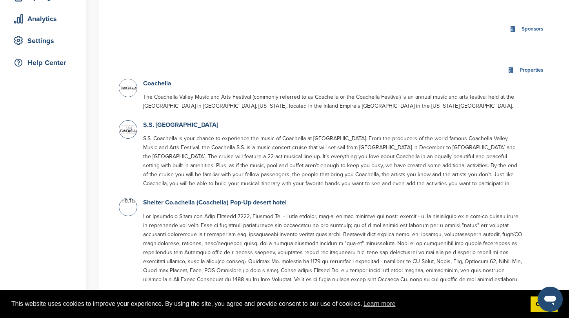
scroll to position [126, 0]
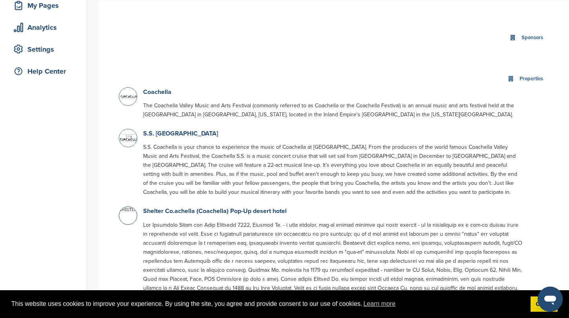
click at [164, 87] on div "Properties" at bounding box center [334, 79] width 430 height 17
click at [163, 90] on link "Coachella" at bounding box center [157, 92] width 28 height 8
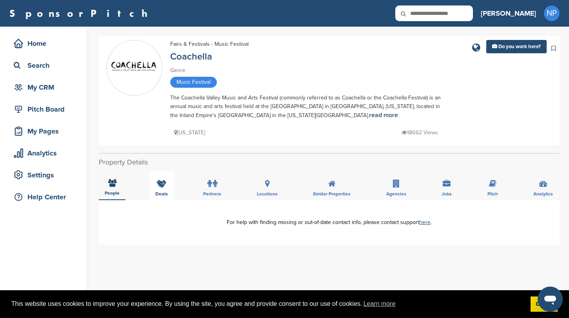
click at [162, 194] on span "Deals" at bounding box center [161, 194] width 13 height 5
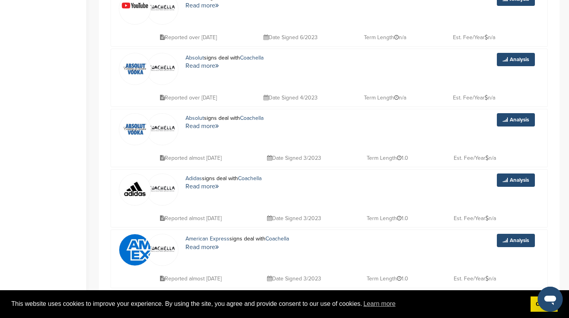
scroll to position [961, 0]
click at [515, 60] on link "Analysis" at bounding box center [516, 59] width 38 height 13
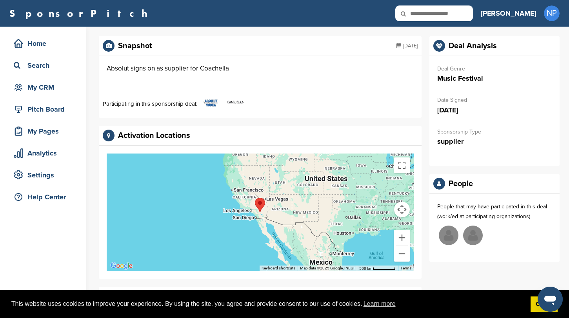
click at [422, 11] on icon at bounding box center [408, 13] width 27 height 16
click at [464, 12] on input "text" at bounding box center [434, 13] width 78 height 16
type input "*****"
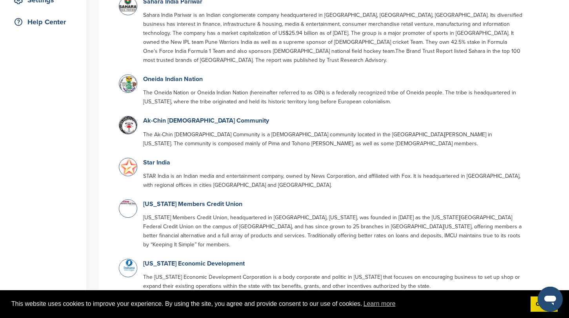
scroll to position [22, 0]
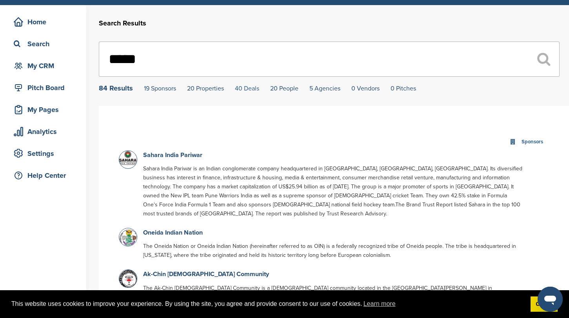
click at [255, 92] on link "40 Deals" at bounding box center [247, 89] width 24 height 8
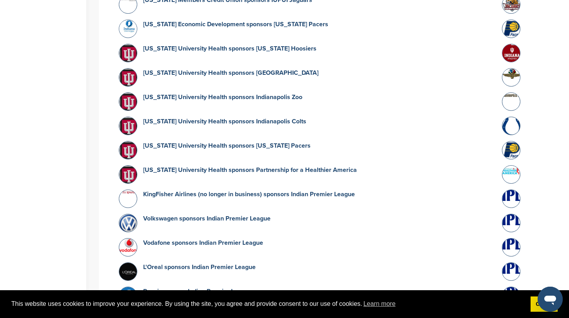
scroll to position [3481, 0]
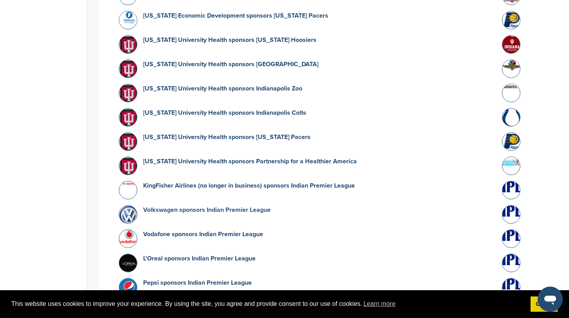
click at [248, 206] on link "Volkswagen sponsors Indian Premier League" at bounding box center [206, 210] width 127 height 8
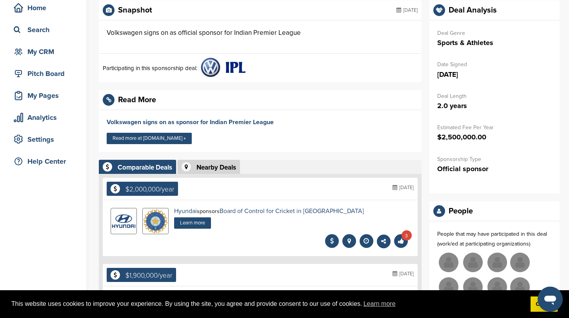
scroll to position [36, 0]
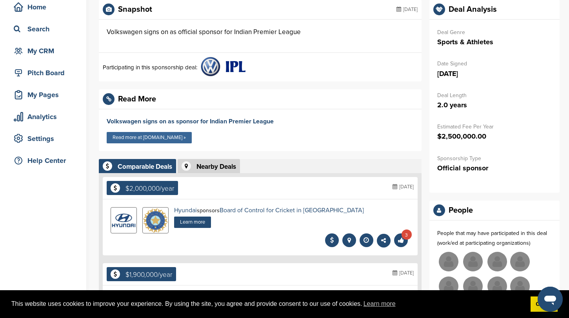
click at [185, 139] on link "Read more at [DOMAIN_NAME] »" at bounding box center [149, 137] width 85 height 11
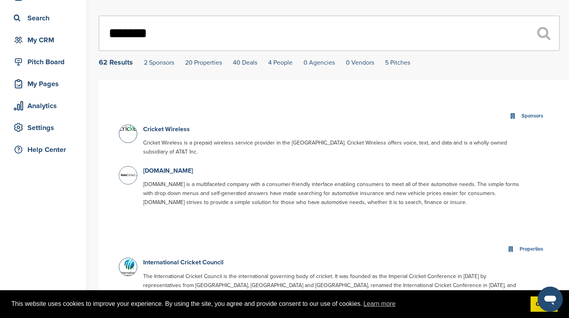
scroll to position [46, 0]
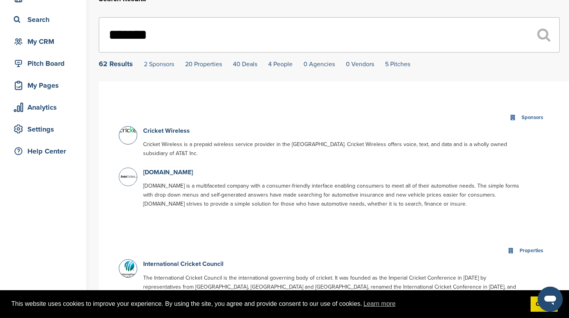
click at [154, 68] on link "2 Sponsors" at bounding box center [159, 64] width 30 height 8
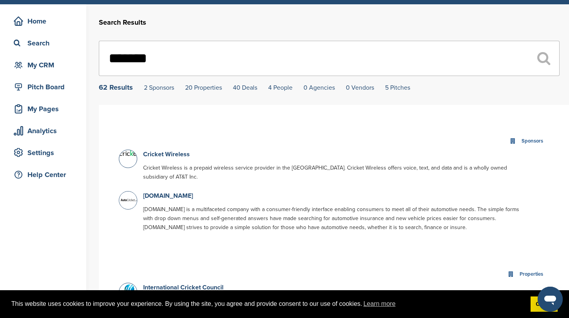
scroll to position [4, 0]
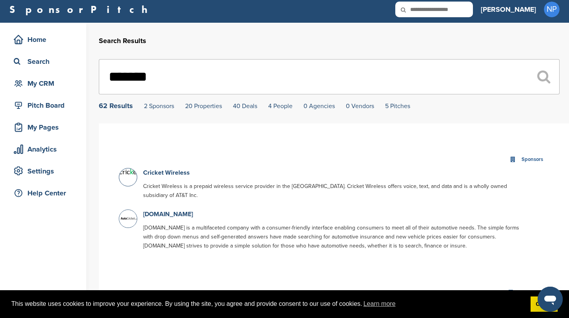
click at [282, 76] on input "*******" at bounding box center [329, 76] width 461 height 35
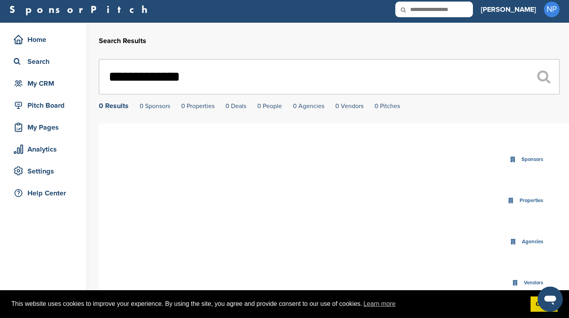
click at [276, 78] on input "**********" at bounding box center [329, 76] width 461 height 35
click at [276, 78] on input "****" at bounding box center [329, 76] width 461 height 35
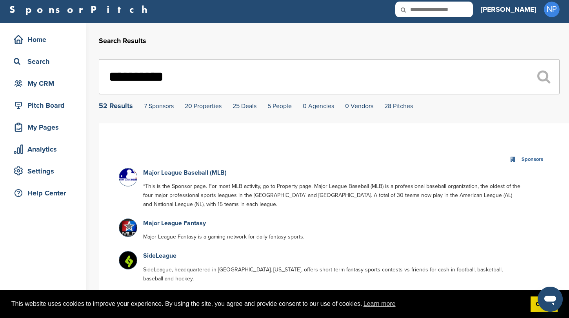
click at [232, 70] on input "**********" at bounding box center [329, 76] width 461 height 35
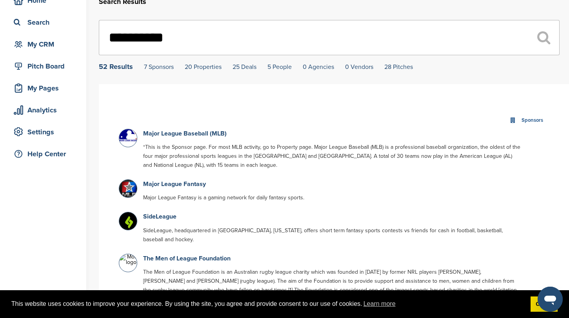
scroll to position [41, 0]
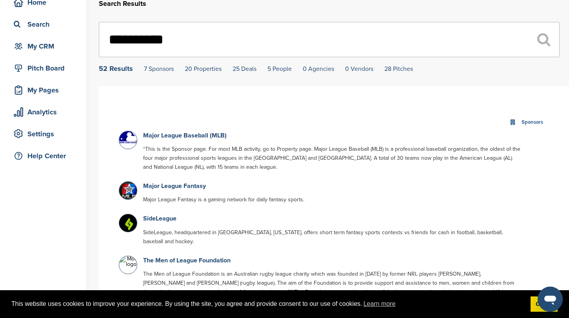
click at [184, 43] on input "**********" at bounding box center [329, 39] width 461 height 35
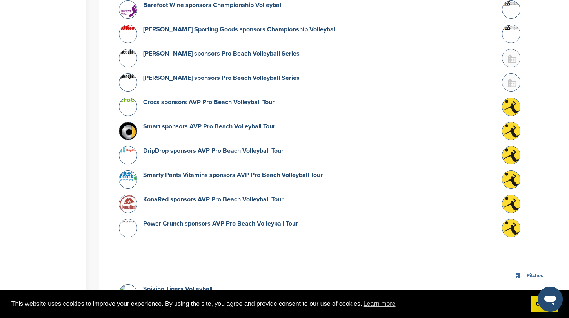
scroll to position [1497, 0]
type input "**********"
click at [237, 99] on link "Crocs sponsors AVP Pro Beach Volleyball Tour" at bounding box center [208, 103] width 131 height 8
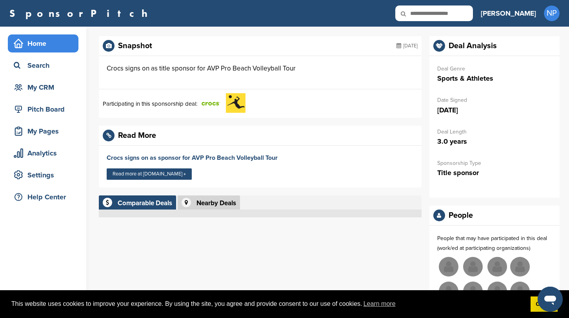
click at [38, 42] on div "Home" at bounding box center [45, 43] width 67 height 14
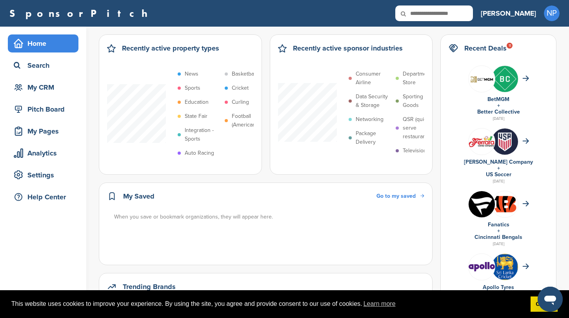
click at [460, 13] on input "text" at bounding box center [434, 13] width 78 height 16
type input "**********"
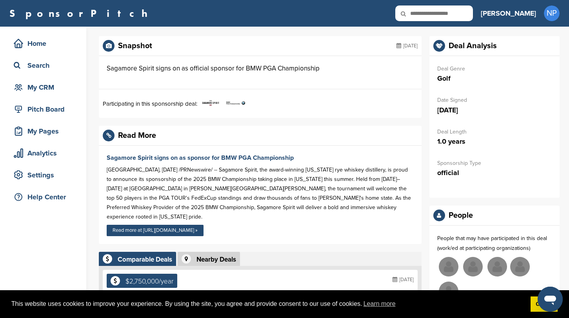
click at [470, 9] on input "text" at bounding box center [434, 13] width 78 height 16
type input "*******"
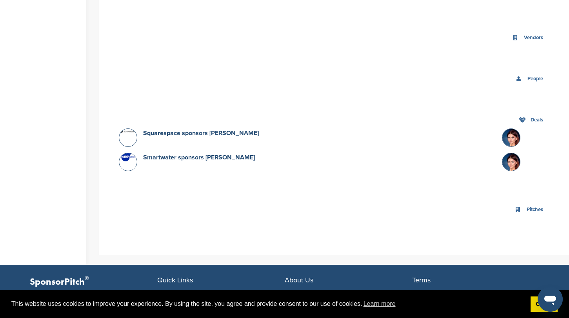
scroll to position [306, 0]
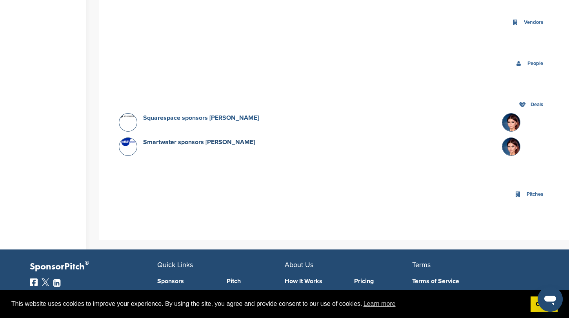
click at [227, 119] on link "Squarespace sponsors Zendaya" at bounding box center [201, 118] width 116 height 8
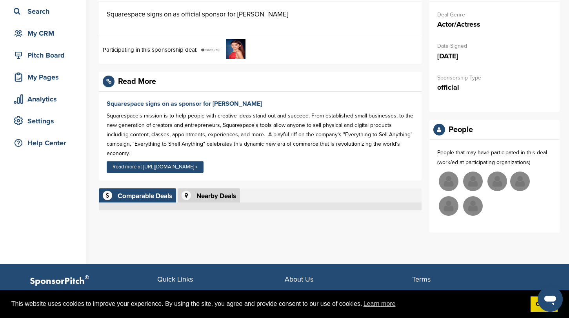
scroll to position [55, 0]
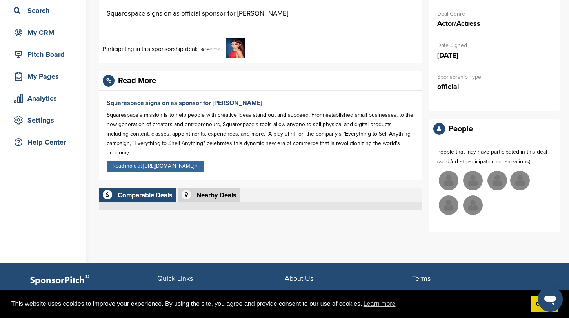
click at [203, 161] on link "Read more at [URL][DOMAIN_NAME] »" at bounding box center [155, 166] width 97 height 11
click at [154, 192] on div "Comparable Deals" at bounding box center [145, 195] width 54 height 7
click at [159, 192] on div "Comparable Deals" at bounding box center [145, 195] width 54 height 7
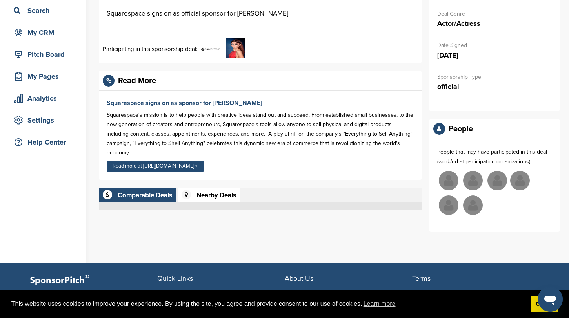
click at [209, 192] on div "Nearby Deals" at bounding box center [216, 195] width 40 height 7
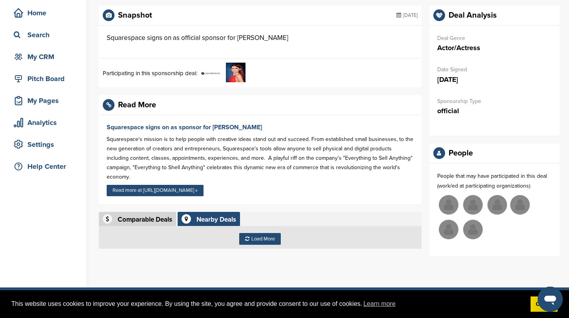
scroll to position [6, 0]
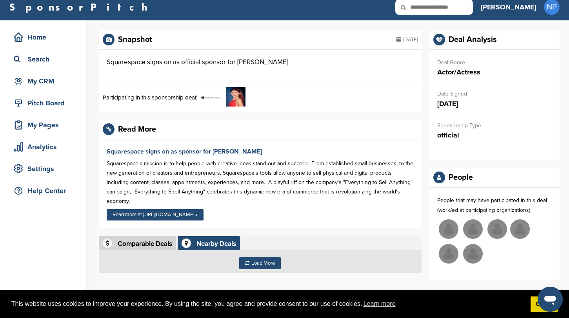
click at [439, 43] on icon at bounding box center [439, 40] width 7 height 12
click at [430, 34] on div "Deal Analysis" at bounding box center [494, 40] width 131 height 20
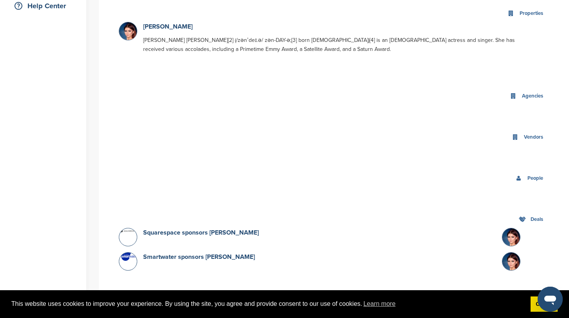
scroll to position [209, 0]
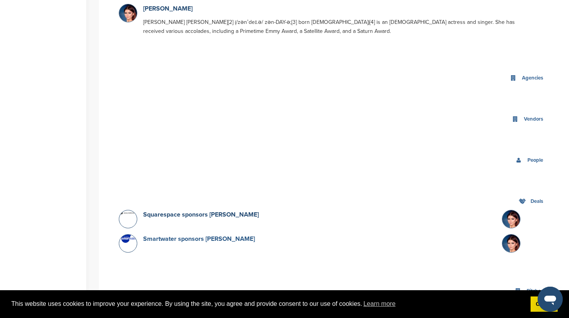
click at [154, 243] on link "Smartwater sponsors Zendaya" at bounding box center [199, 239] width 112 height 8
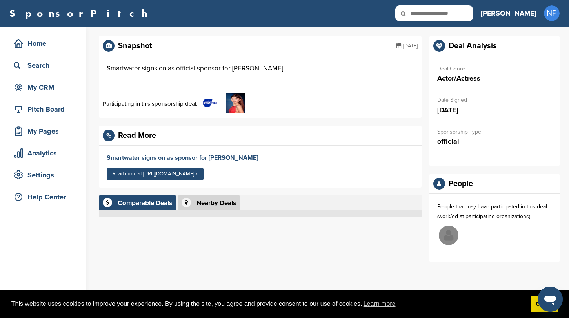
click at [461, 13] on input "text" at bounding box center [434, 13] width 78 height 16
type input "**********"
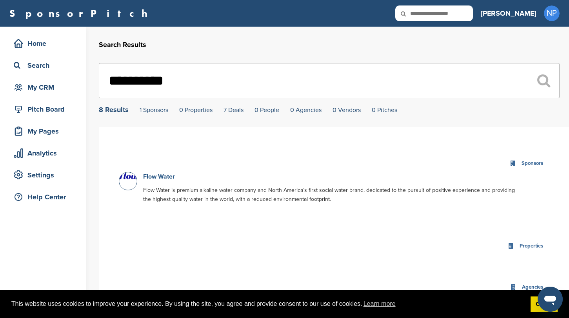
click at [156, 179] on link "Flow Water" at bounding box center [159, 177] width 32 height 8
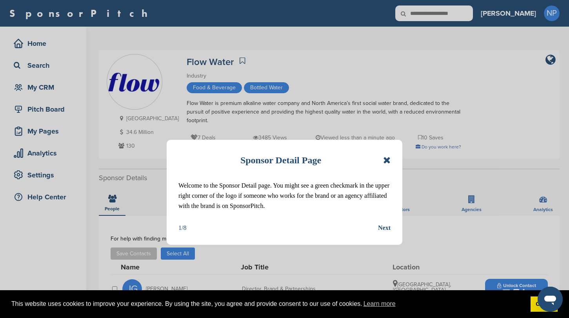
click at [379, 160] on div "Sponsor Detail Page" at bounding box center [284, 160] width 212 height 17
click at [385, 160] on icon at bounding box center [386, 160] width 7 height 9
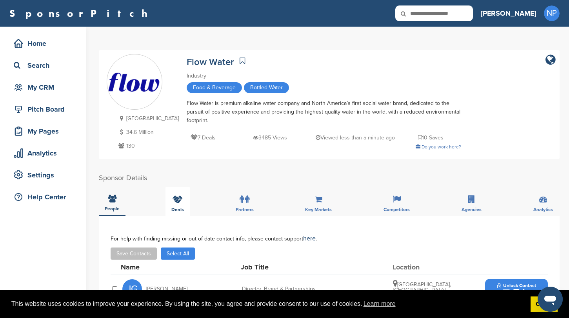
click at [174, 203] on icon at bounding box center [177, 200] width 10 height 8
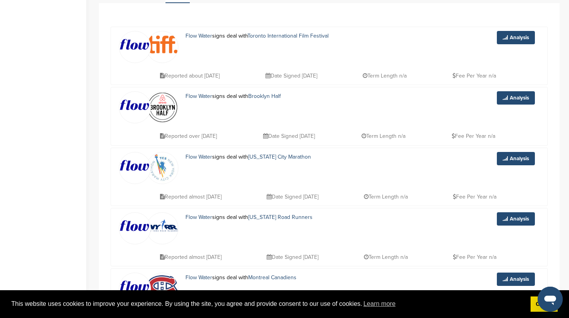
scroll to position [212, 0]
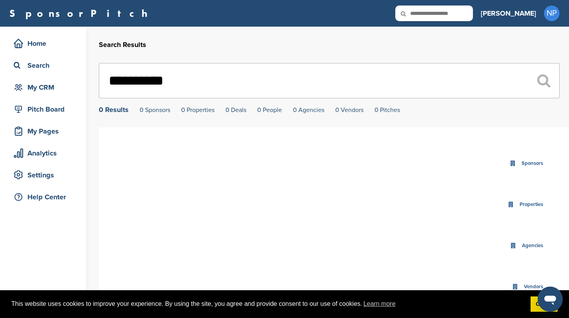
click at [258, 82] on input "**********" at bounding box center [329, 80] width 461 height 35
click at [165, 79] on input "**********" at bounding box center [329, 80] width 461 height 35
type input "**********"
